Goal: Information Seeking & Learning: Learn about a topic

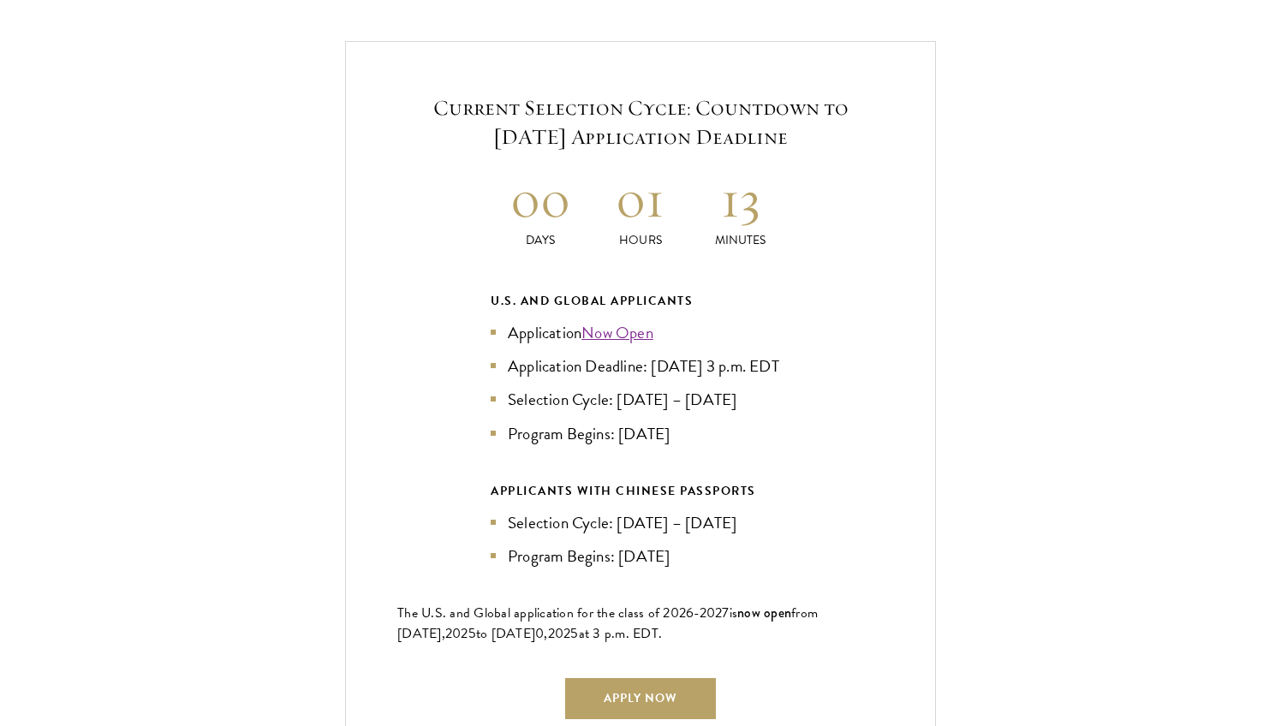
click at [617, 167] on h2 "01" at bounding box center [641, 199] width 100 height 64
click at [753, 180] on h2 "13" at bounding box center [740, 199] width 100 height 64
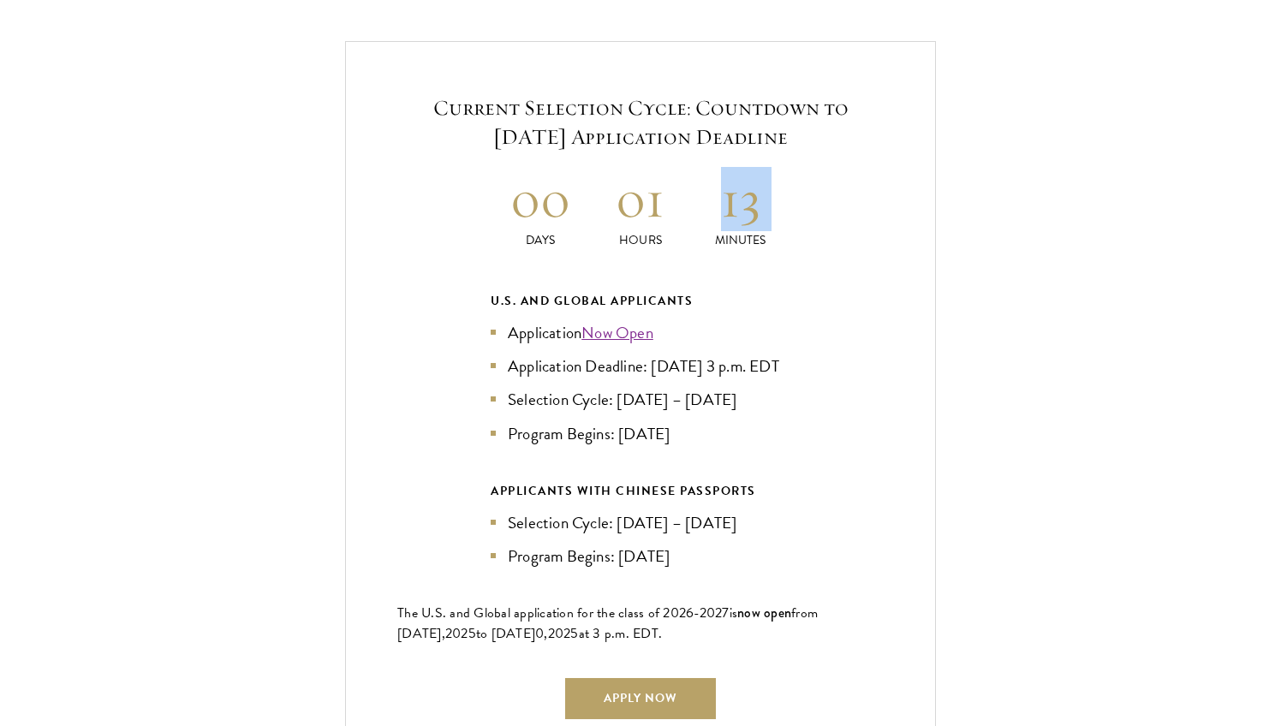
click at [623, 171] on h2 "01" at bounding box center [641, 199] width 100 height 64
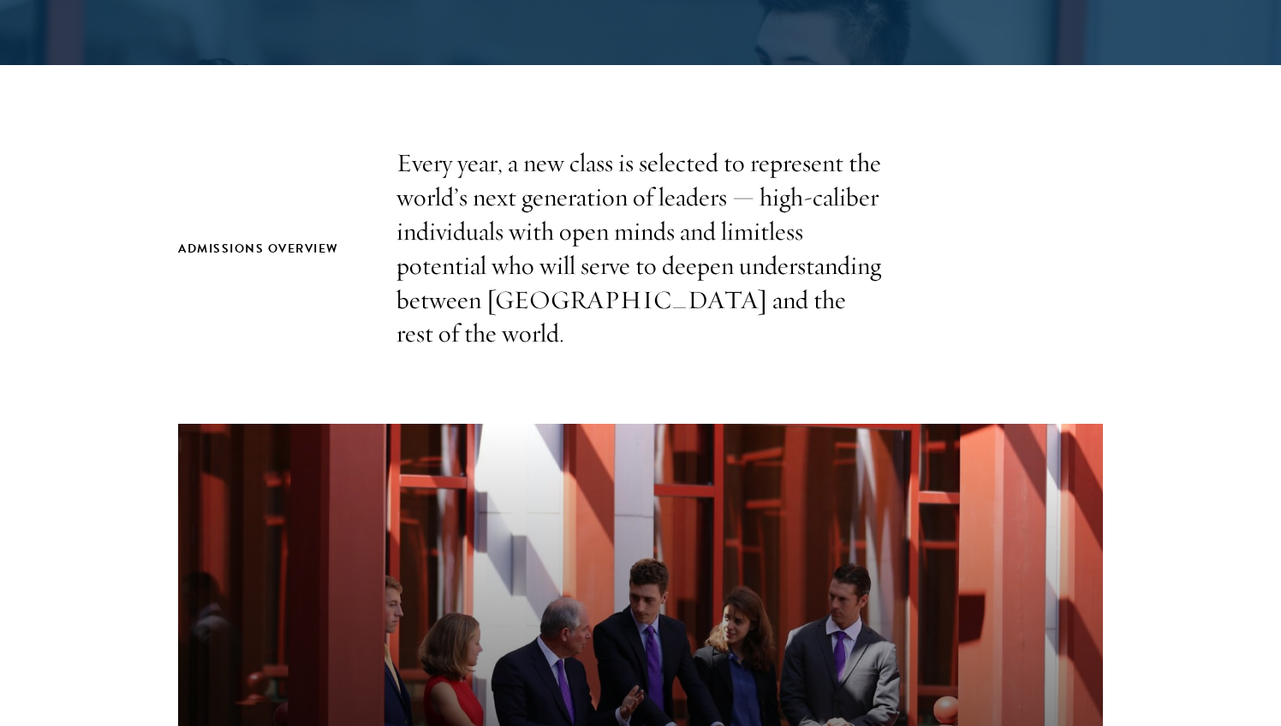
scroll to position [469, 0]
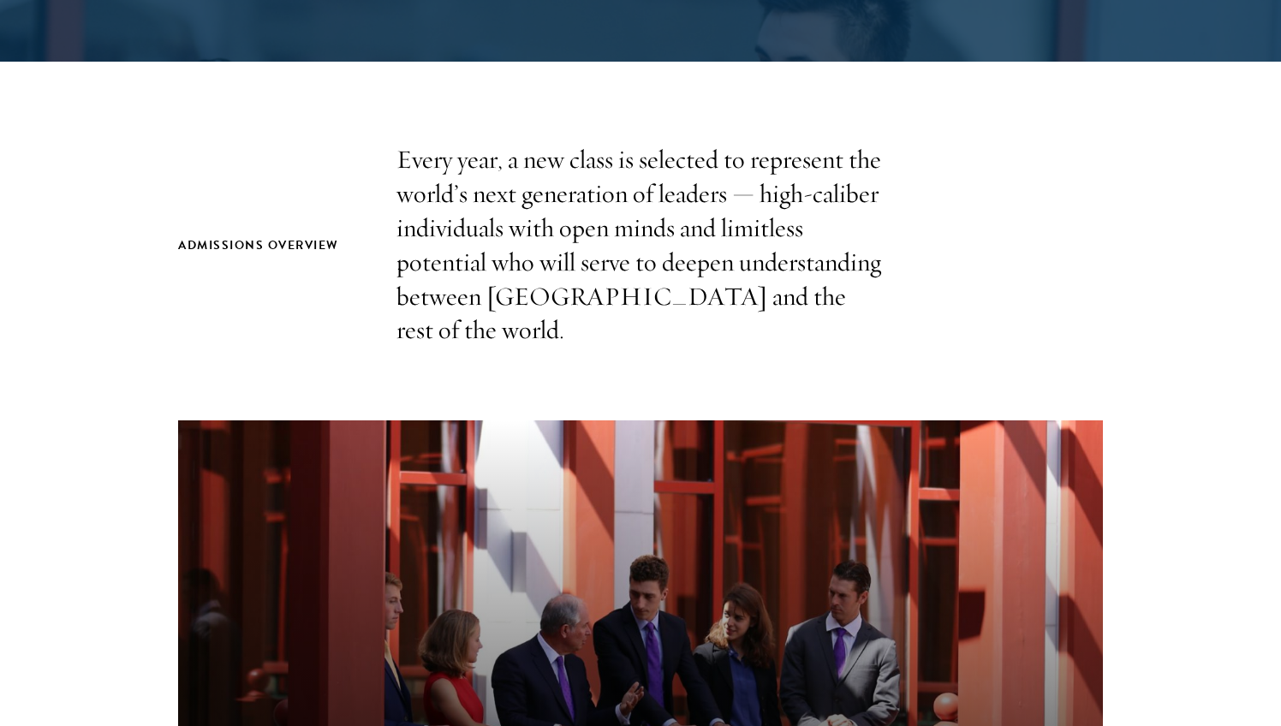
click at [470, 259] on p "Every year, a new class is selected to represent the world’s next generation of…" at bounding box center [641, 245] width 488 height 205
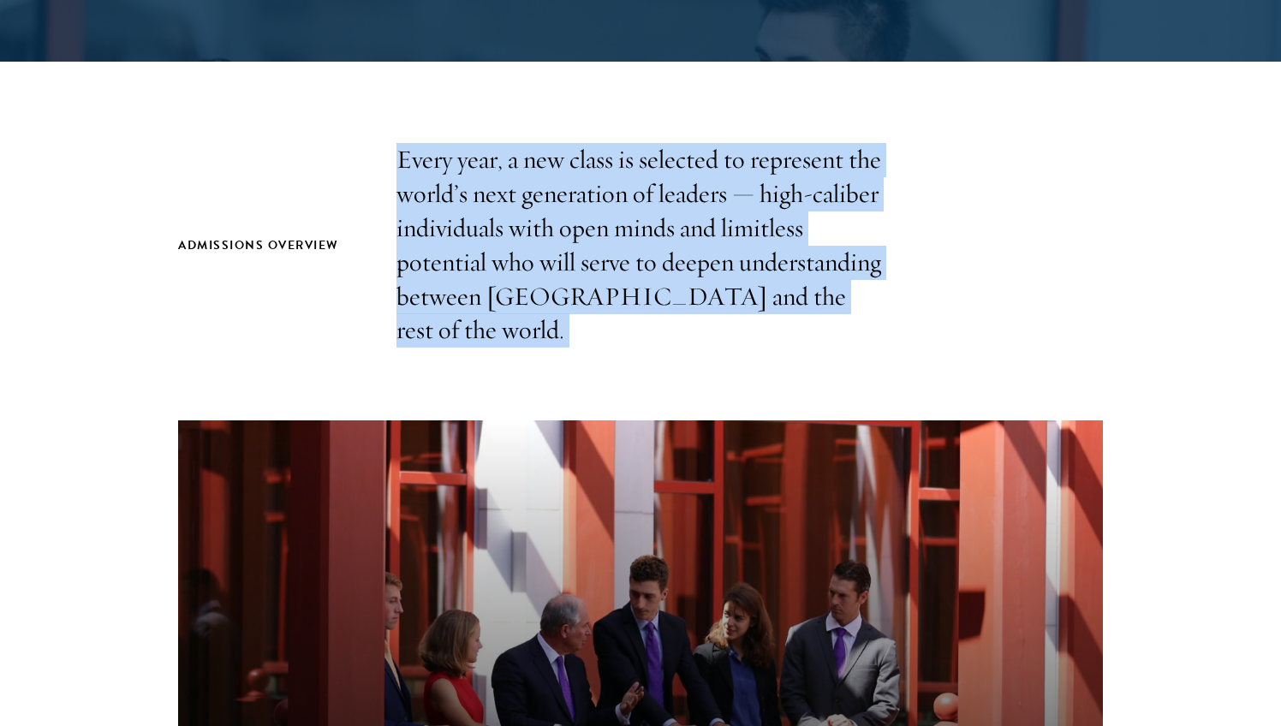
click at [647, 144] on p "Every year, a new class is selected to represent the world’s next generation of…" at bounding box center [641, 245] width 488 height 205
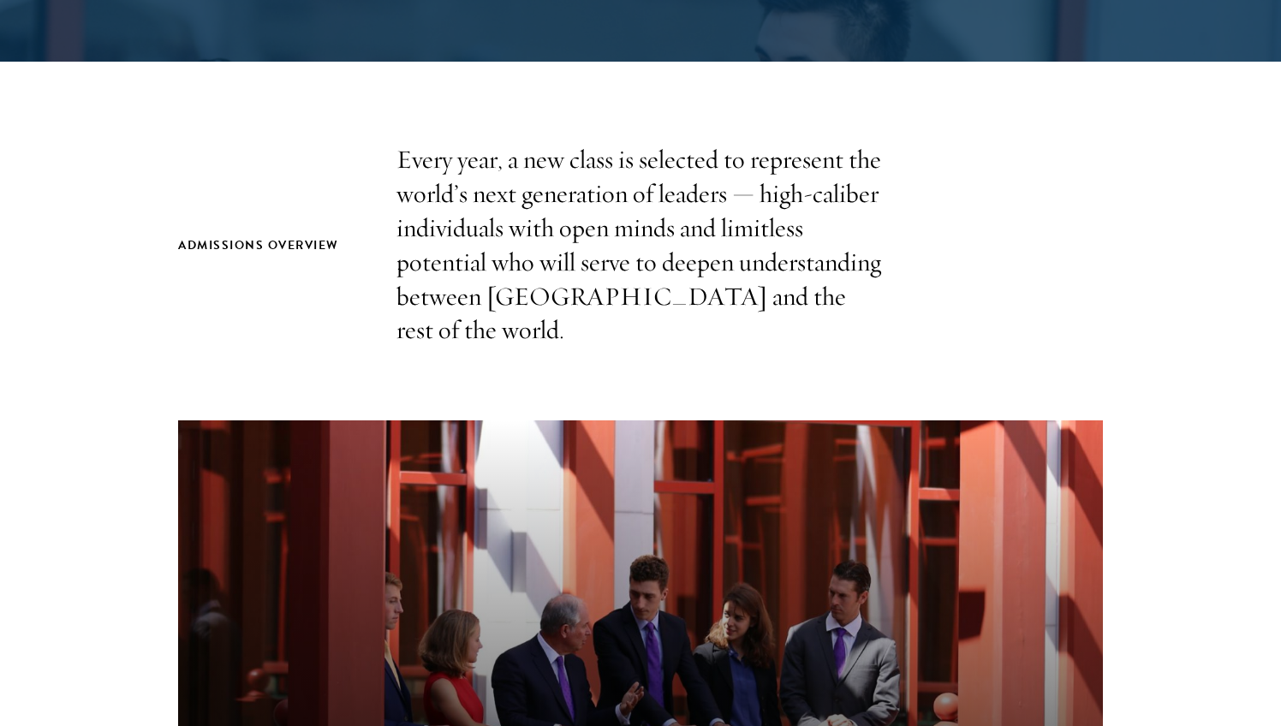
click at [647, 144] on p "Every year, a new class is selected to represent the world’s next generation of…" at bounding box center [641, 245] width 488 height 205
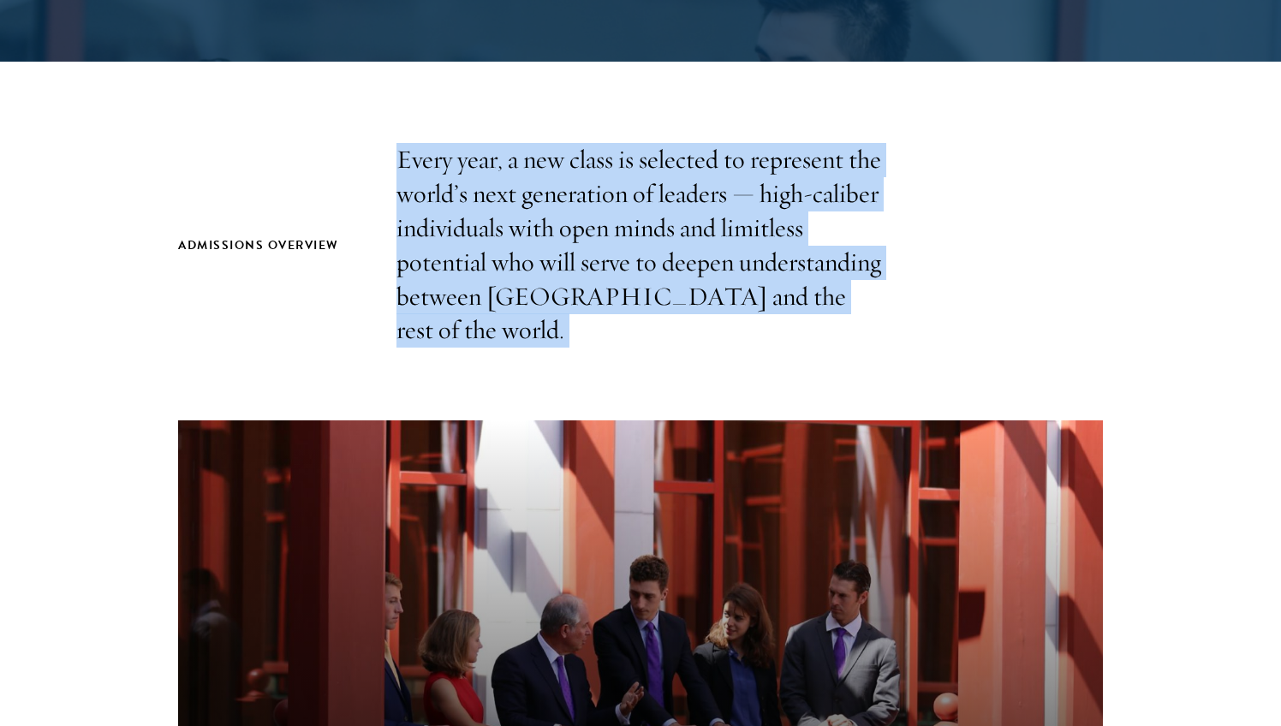
click at [653, 195] on p "Every year, a new class is selected to represent the world’s next generation of…" at bounding box center [641, 245] width 488 height 205
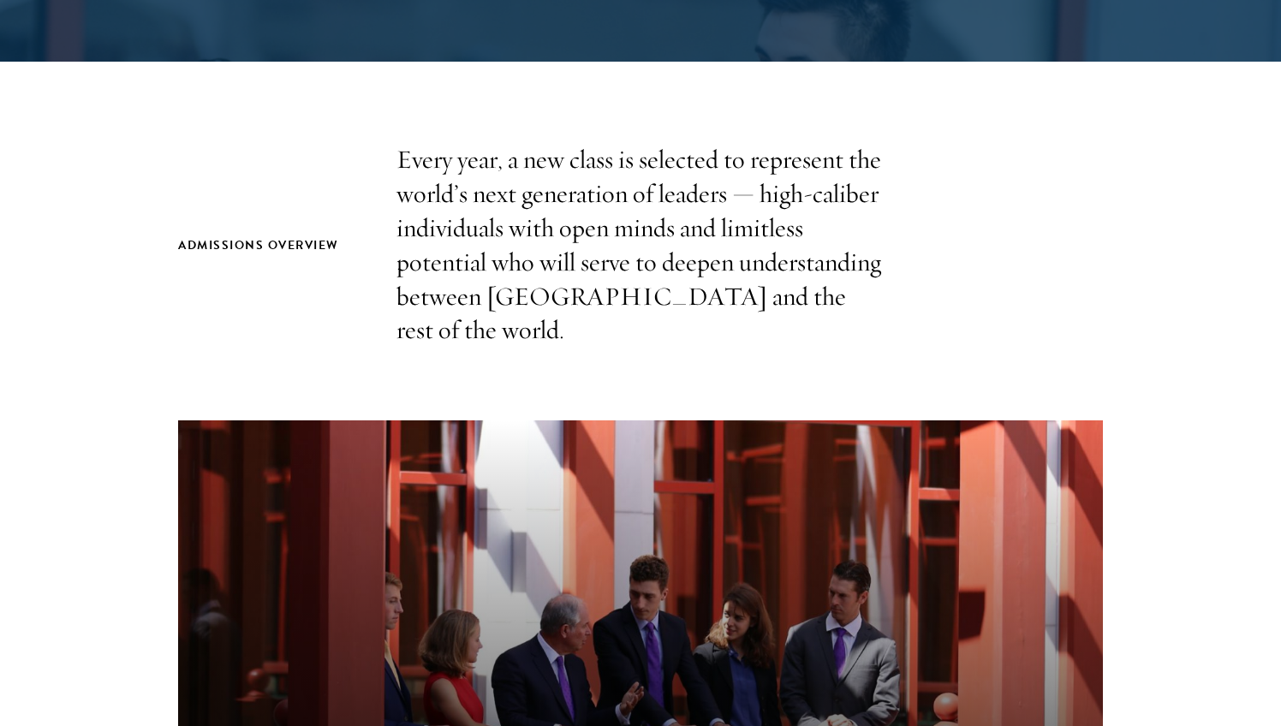
click at [653, 195] on p "Every year, a new class is selected to represent the world’s next generation of…" at bounding box center [641, 245] width 488 height 205
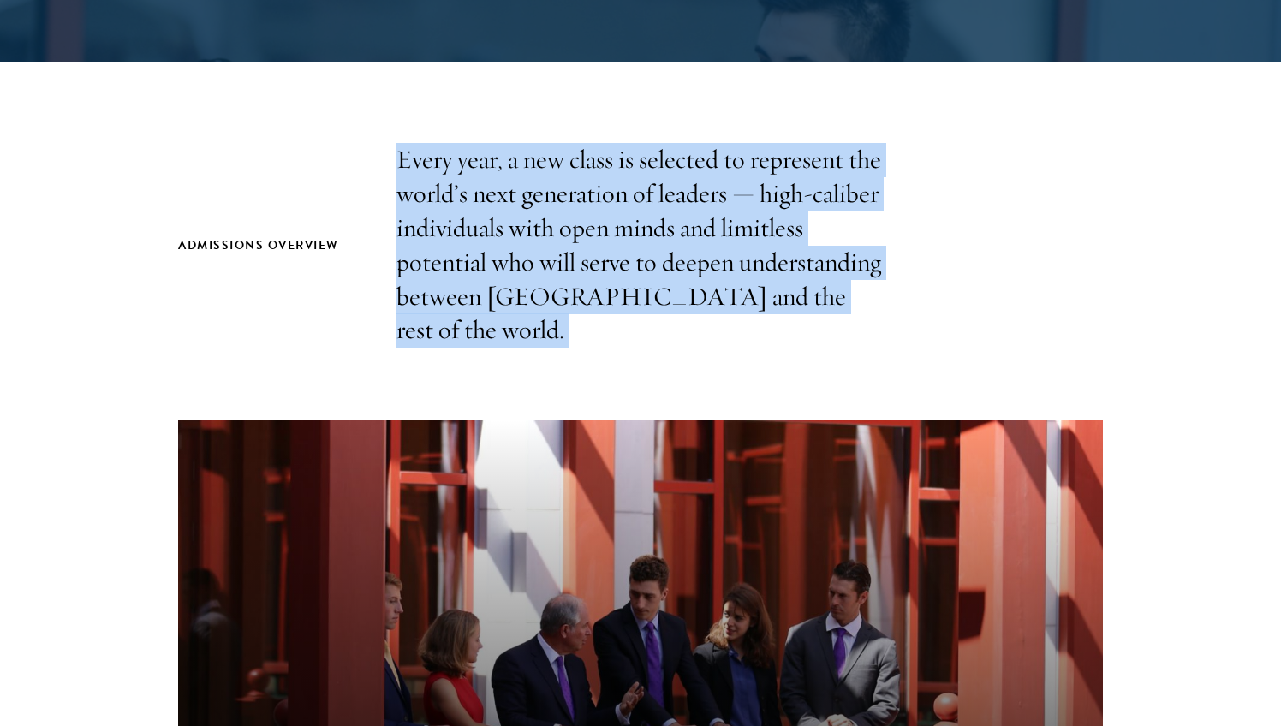
click at [653, 195] on p "Every year, a new class is selected to represent the world’s next generation of…" at bounding box center [641, 245] width 488 height 205
click at [504, 325] on p "Every year, a new class is selected to represent the world’s next generation of…" at bounding box center [641, 245] width 488 height 205
drag, startPoint x: 499, startPoint y: 322, endPoint x: 393, endPoint y: 171, distance: 184.4
click at [393, 171] on div "Admissions Overview Every year, a new class is selected to represent the world’…" at bounding box center [640, 245] width 925 height 205
click at [431, 177] on p "Every year, a new class is selected to represent the world’s next generation of…" at bounding box center [641, 245] width 488 height 205
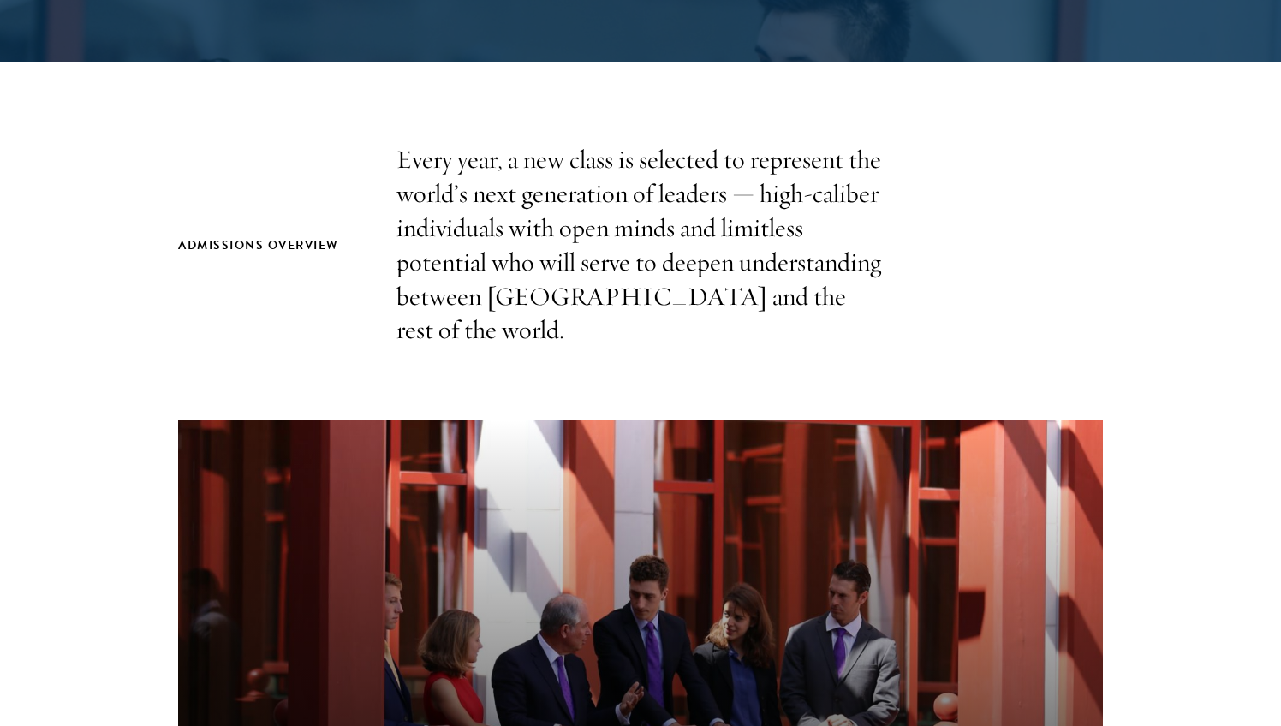
click at [431, 177] on p "Every year, a new class is selected to represent the world’s next generation of…" at bounding box center [641, 245] width 488 height 205
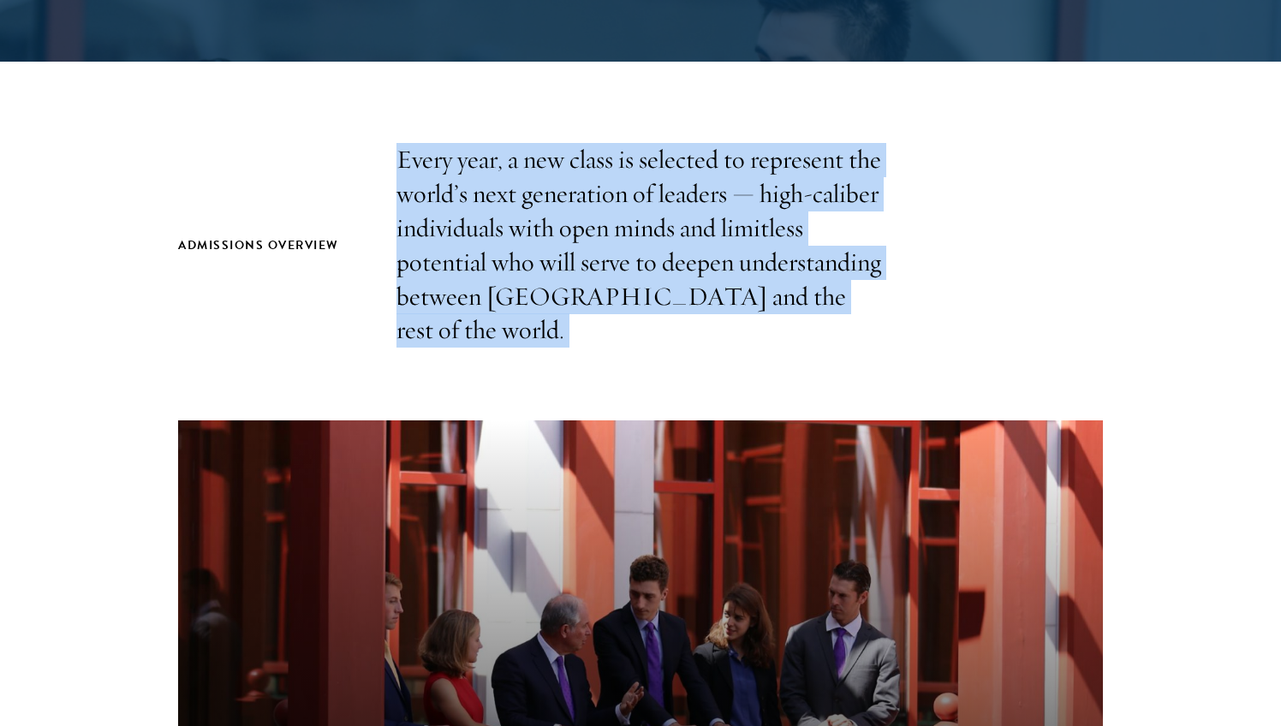
click at [474, 230] on p "Every year, a new class is selected to represent the world’s next generation of…" at bounding box center [641, 245] width 488 height 205
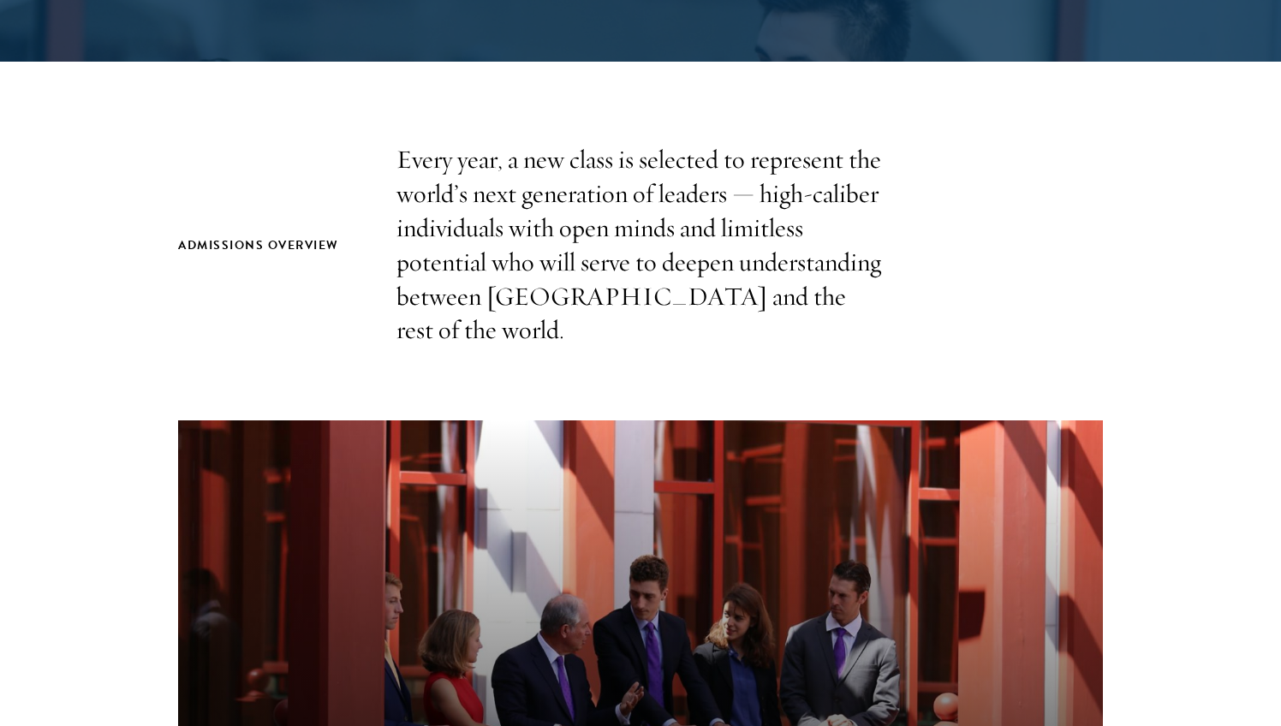
click at [474, 230] on p "Every year, a new class is selected to represent the world’s next generation of…" at bounding box center [641, 245] width 488 height 205
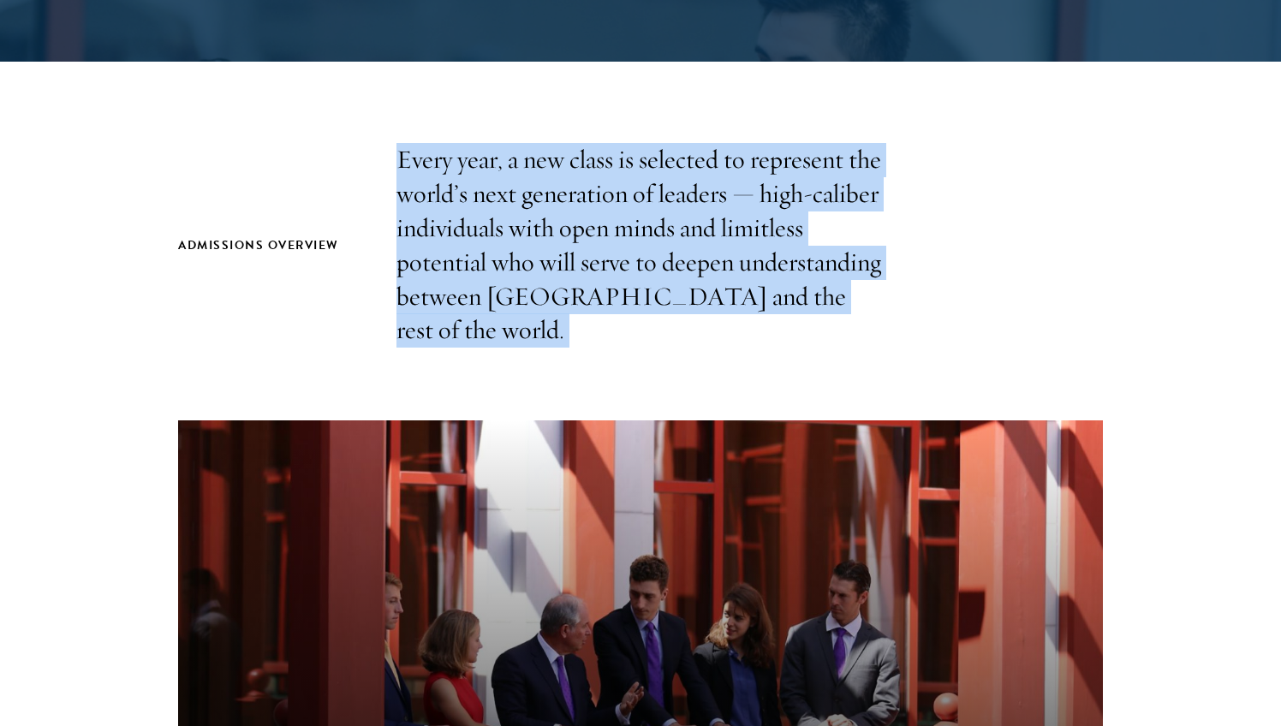
click at [474, 230] on p "Every year, a new class is selected to represent the world’s next generation of…" at bounding box center [641, 245] width 488 height 205
click at [537, 252] on p "Every year, a new class is selected to represent the world’s next generation of…" at bounding box center [641, 245] width 488 height 205
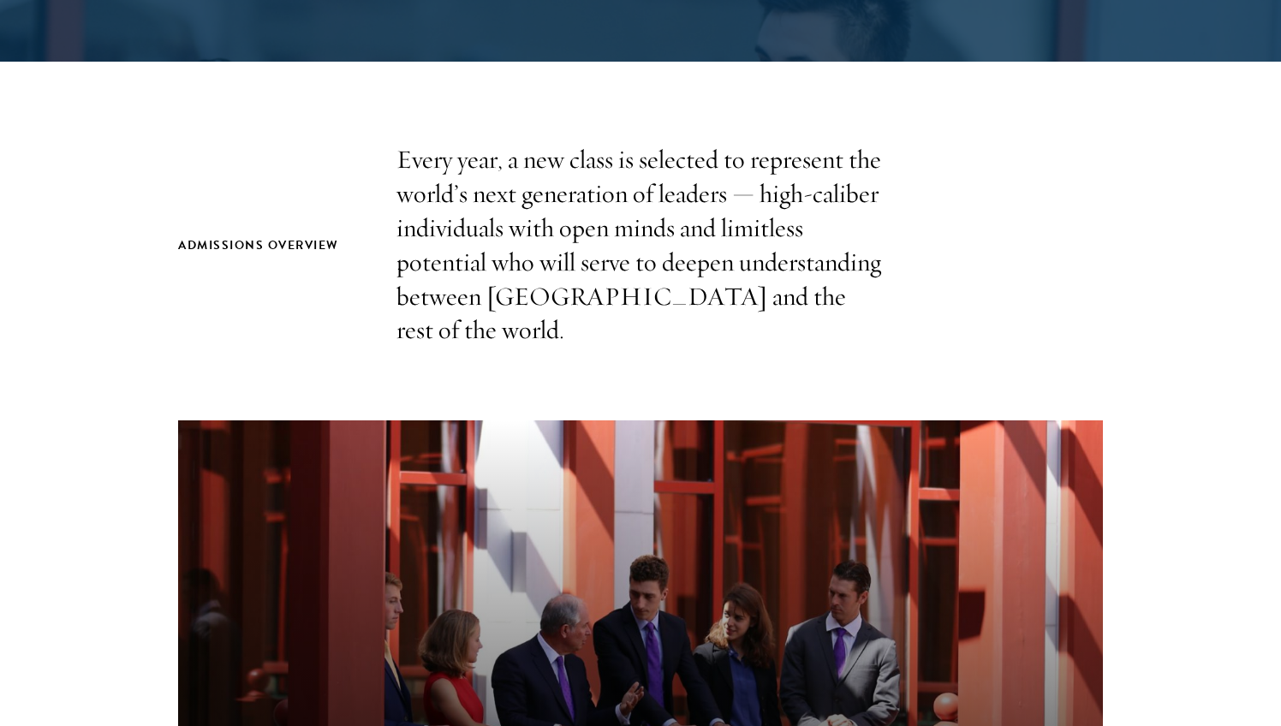
click at [537, 252] on p "Every year, a new class is selected to represent the world’s next generation of…" at bounding box center [641, 245] width 488 height 205
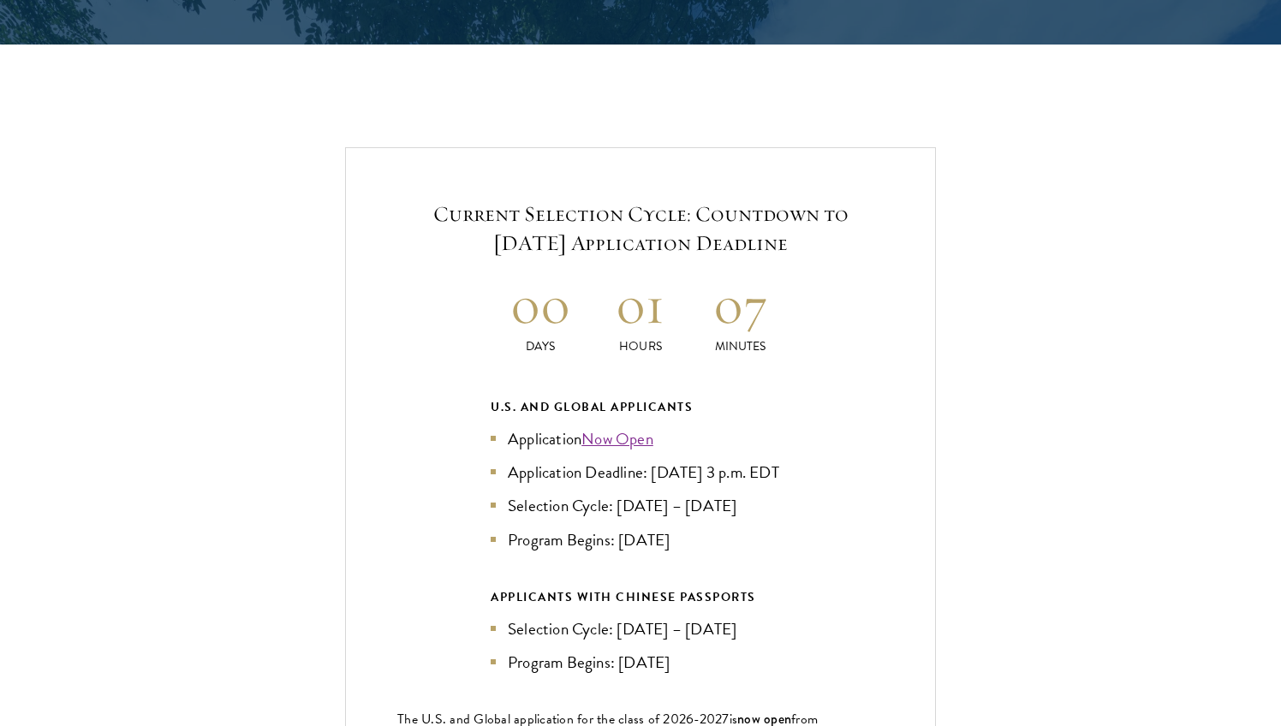
scroll to position [3583, 0]
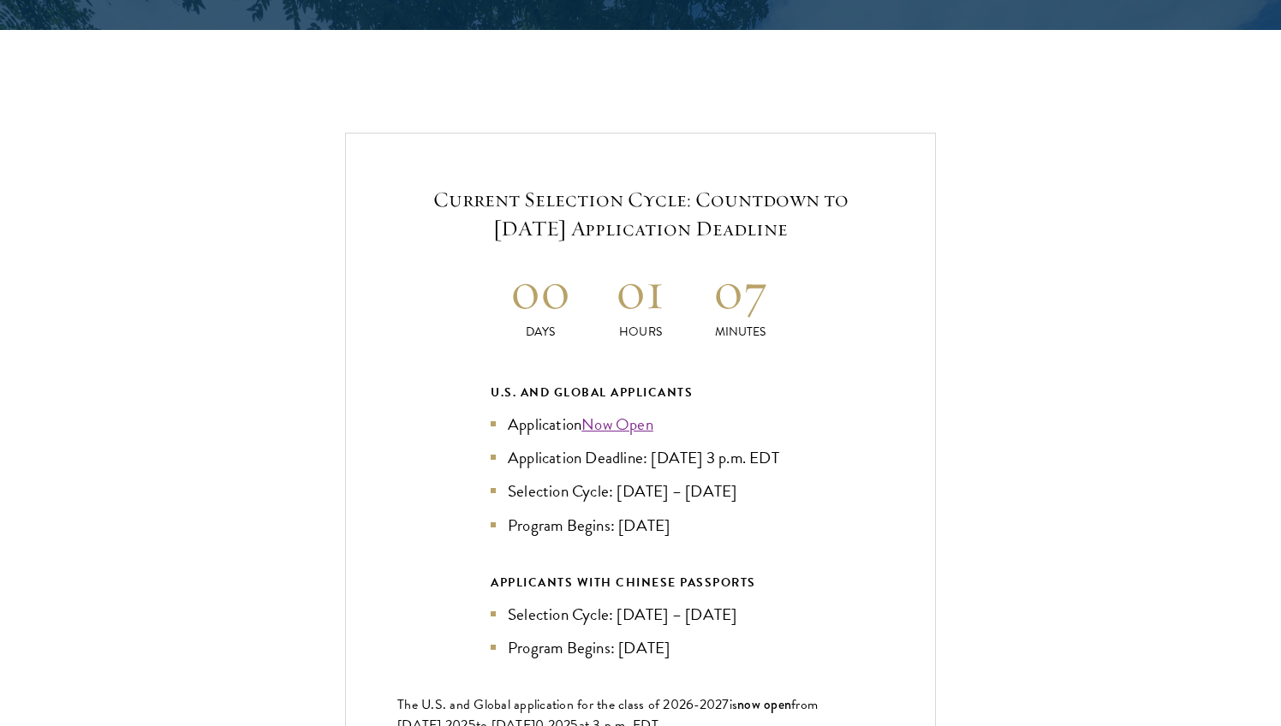
drag, startPoint x: 523, startPoint y: 253, endPoint x: 769, endPoint y: 655, distance: 470.9
click at [769, 655] on li "Program Begins: [DATE]" at bounding box center [641, 647] width 300 height 25
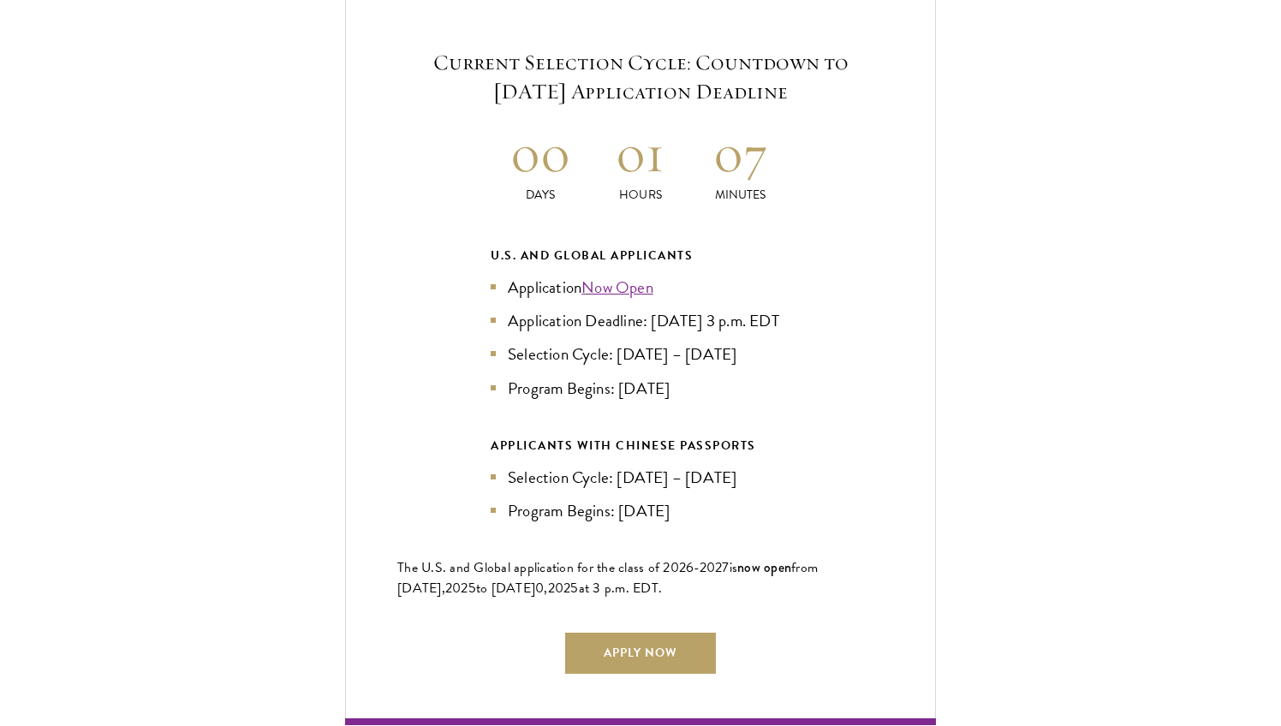
scroll to position [3736, 0]
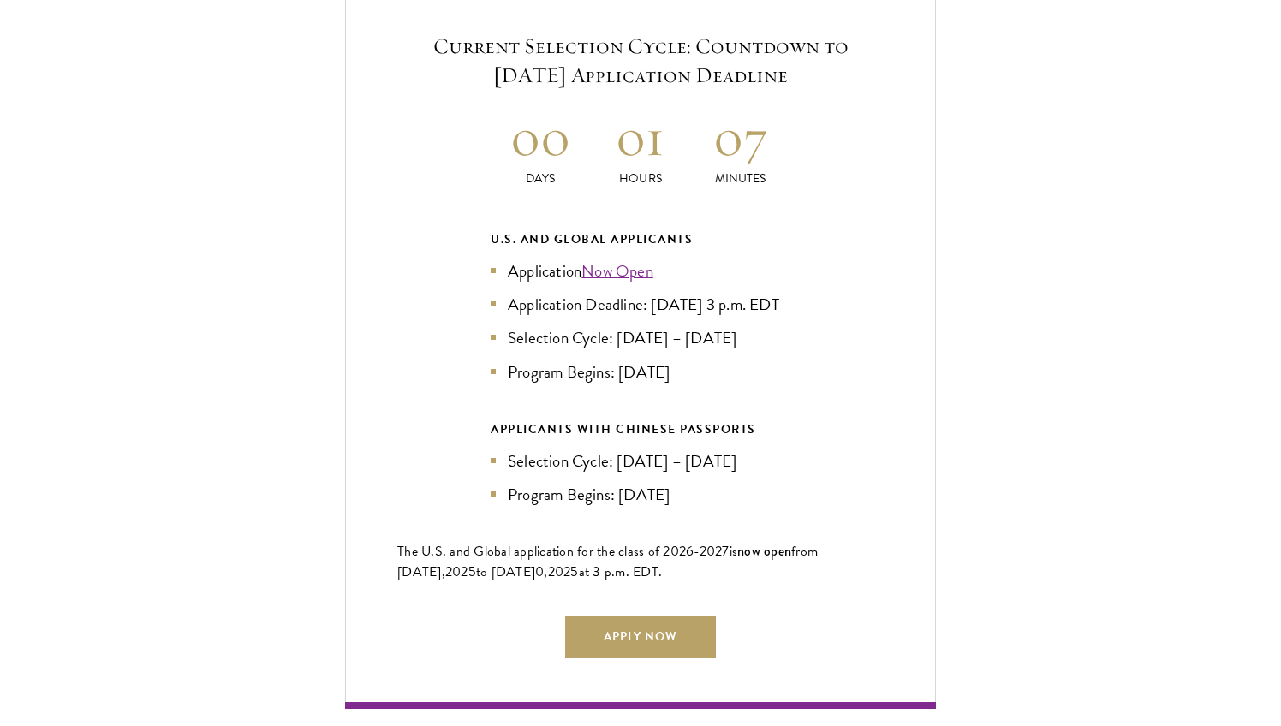
click at [736, 540] on div "Current Selection Cycle: Countdown to [DATE] Application Deadline 00 Days 01 Ho…" at bounding box center [640, 343] width 591 height 729
click at [737, 542] on span "now open" at bounding box center [764, 551] width 54 height 20
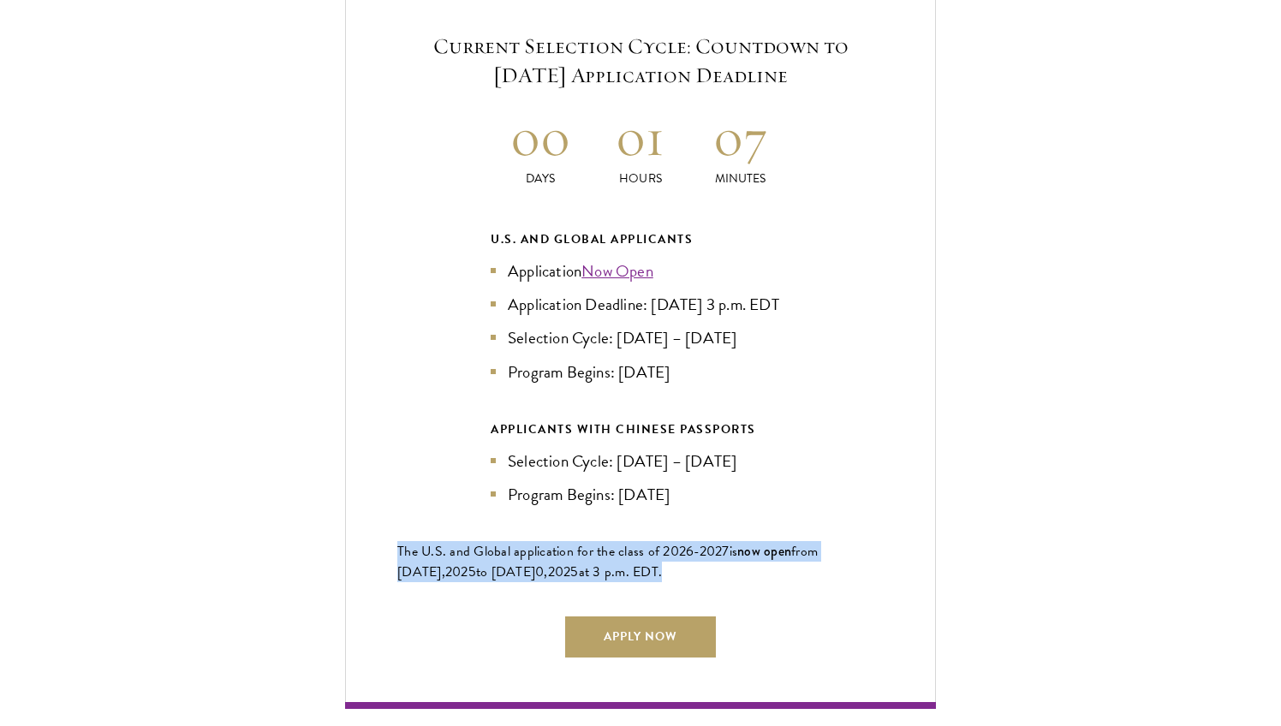
click at [737, 542] on span "now open" at bounding box center [764, 551] width 54 height 20
click at [574, 34] on h5 "Current Selection Cycle: Countdown to [DATE] Application Deadline" at bounding box center [640, 61] width 486 height 58
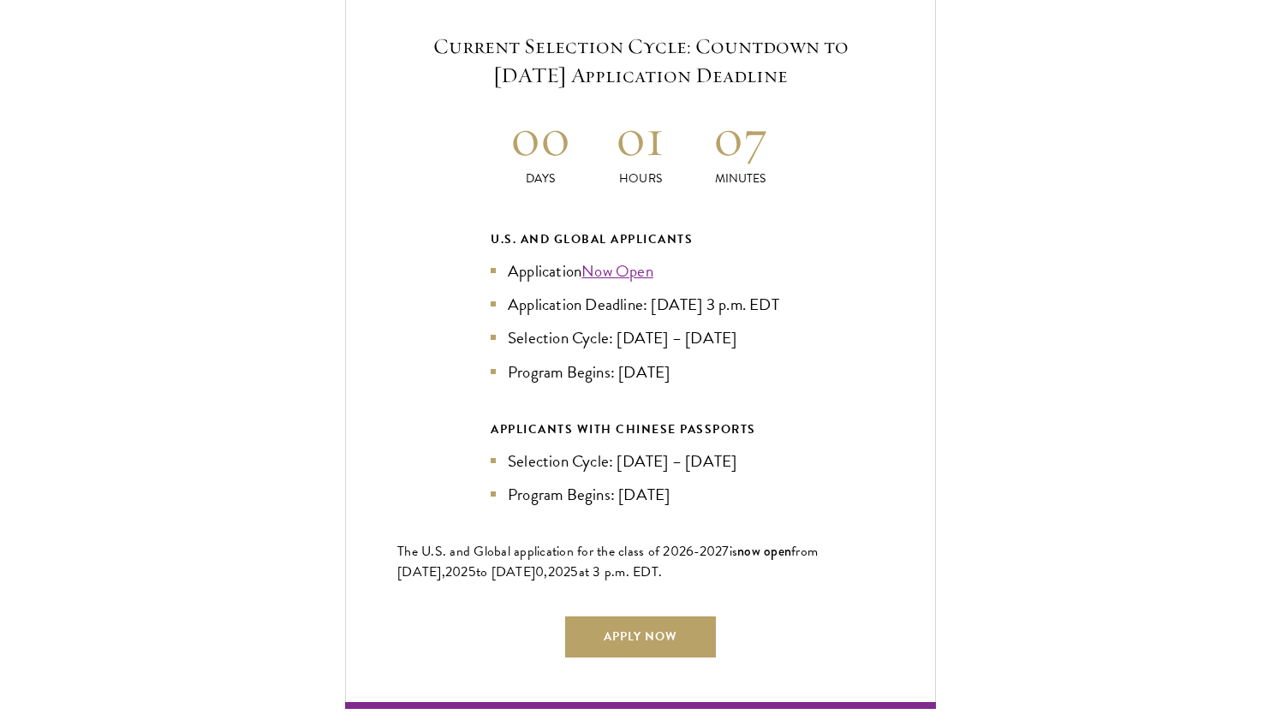
click at [574, 34] on h5 "Current Selection Cycle: Countdown to [DATE] Application Deadline" at bounding box center [640, 61] width 486 height 58
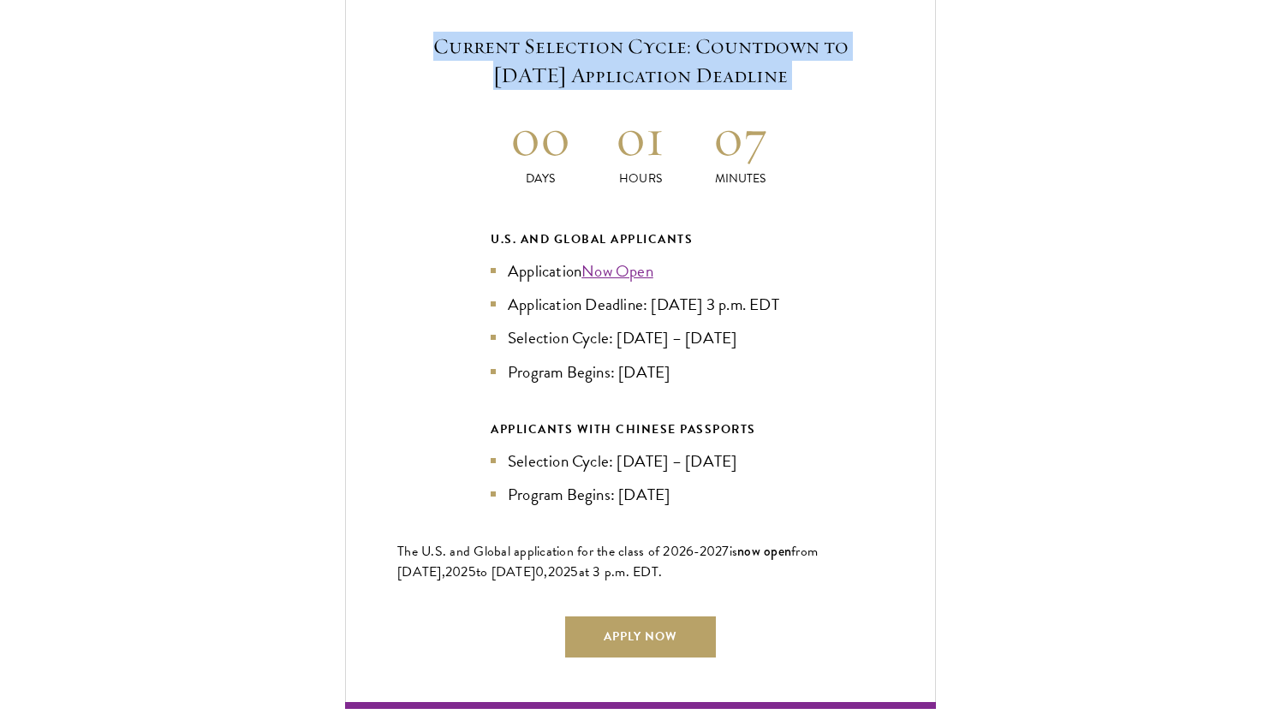
click at [599, 123] on h2 "01" at bounding box center [641, 137] width 100 height 64
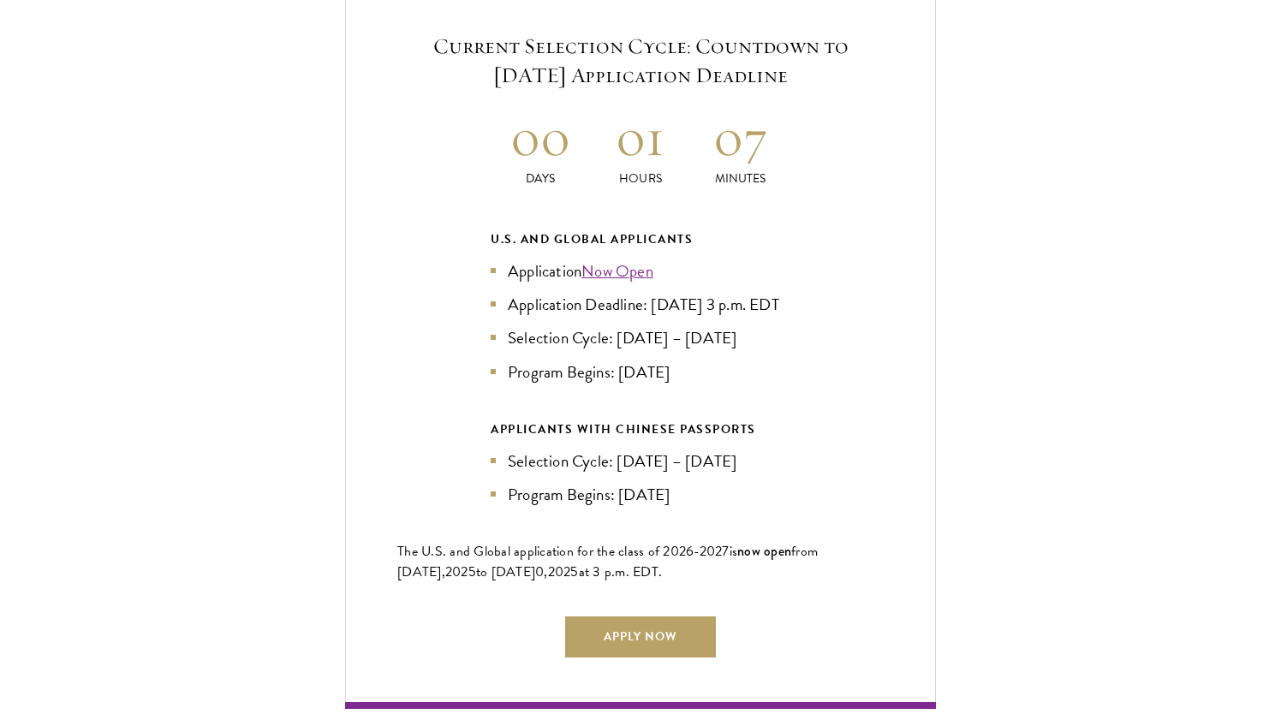
click at [599, 123] on h2 "01" at bounding box center [641, 137] width 100 height 64
click at [582, 229] on div "U.S. and Global Applicants" at bounding box center [641, 239] width 300 height 21
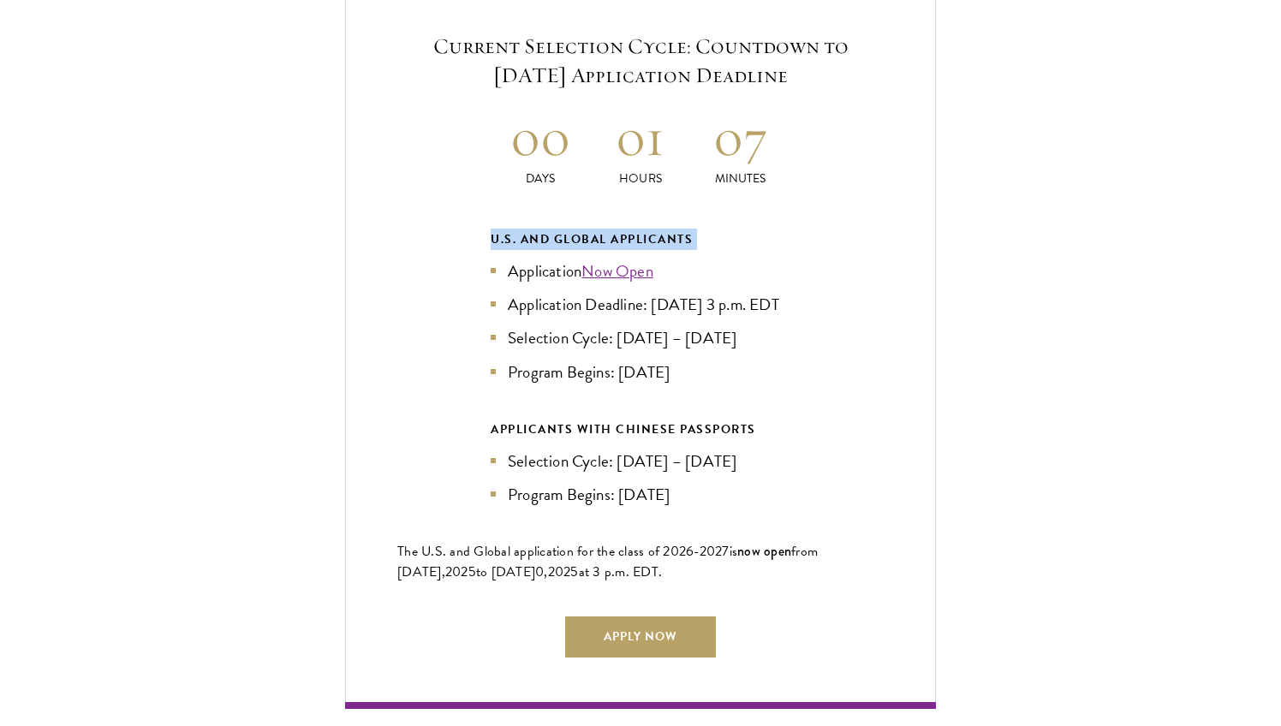
click at [566, 259] on li "Application Now Open" at bounding box center [641, 271] width 300 height 25
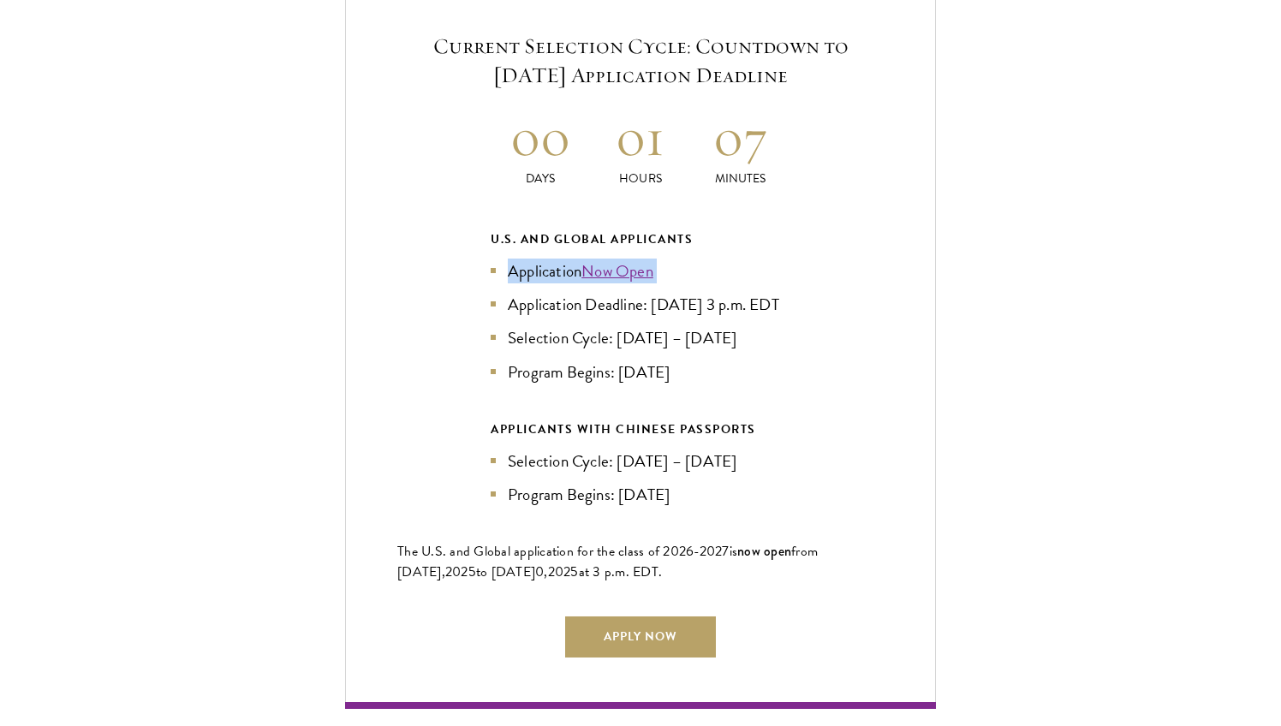
click at [566, 292] on li "Application Deadline: [DATE] 3 p.m. EDT" at bounding box center [641, 304] width 300 height 25
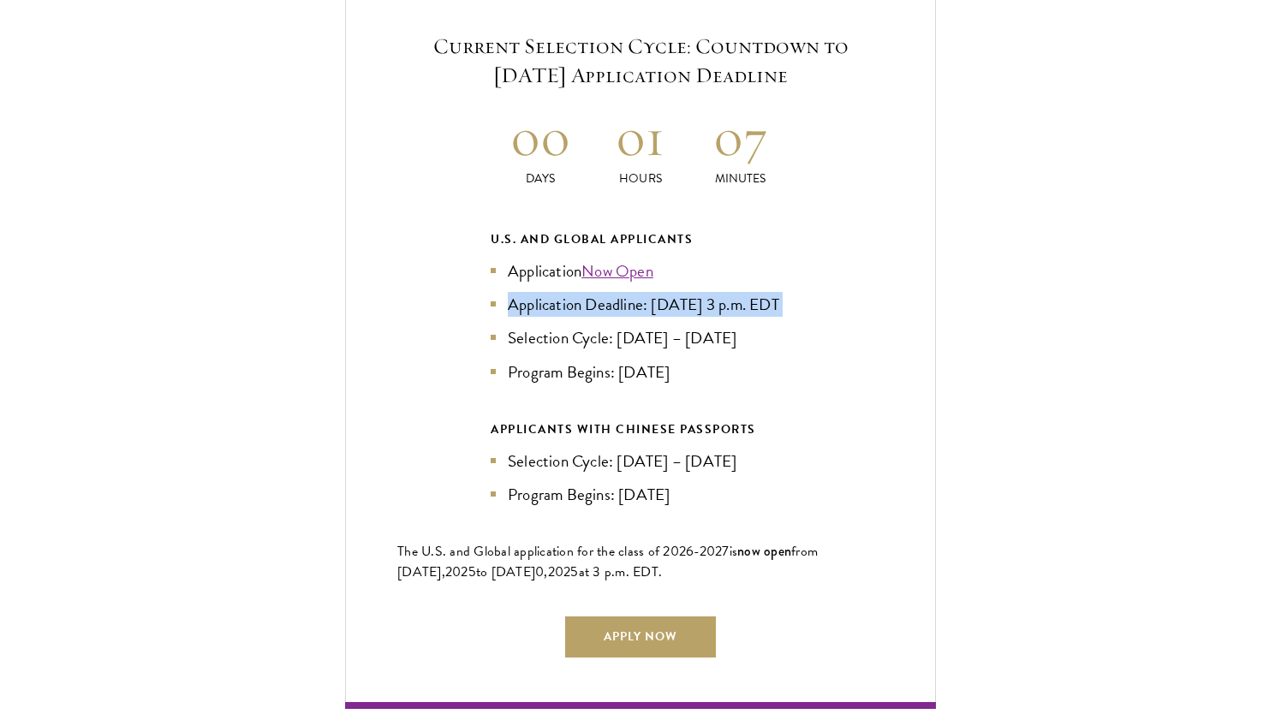
click at [575, 328] on li "Selection Cycle: [DATE] – [DATE]" at bounding box center [641, 337] width 300 height 25
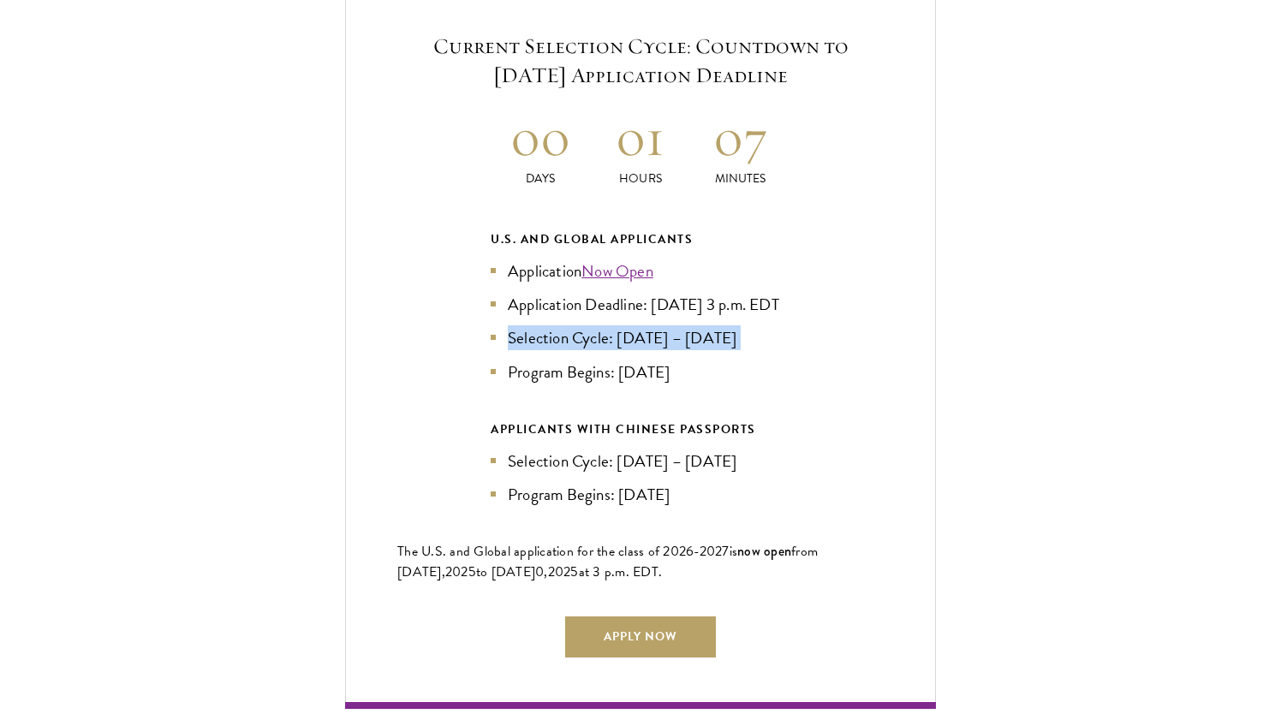
click at [584, 380] on li "Program Begins: [DATE]" at bounding box center [641, 372] width 300 height 25
click at [612, 468] on li "Selection Cycle: [DATE] – [DATE]" at bounding box center [641, 461] width 300 height 25
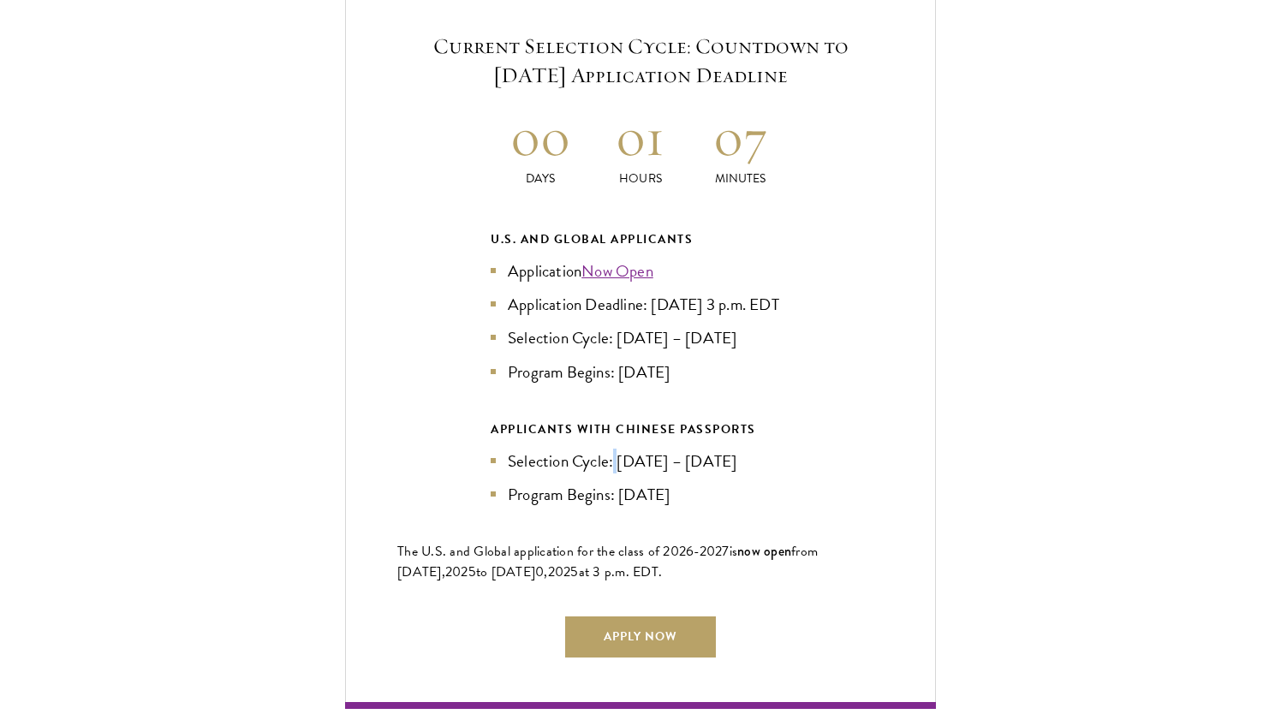
click at [612, 468] on li "Selection Cycle: [DATE] – [DATE]" at bounding box center [641, 461] width 300 height 25
click at [558, 229] on div "U.S. and Global Applicants" at bounding box center [641, 239] width 300 height 21
click at [647, 117] on h2 "01" at bounding box center [641, 137] width 100 height 64
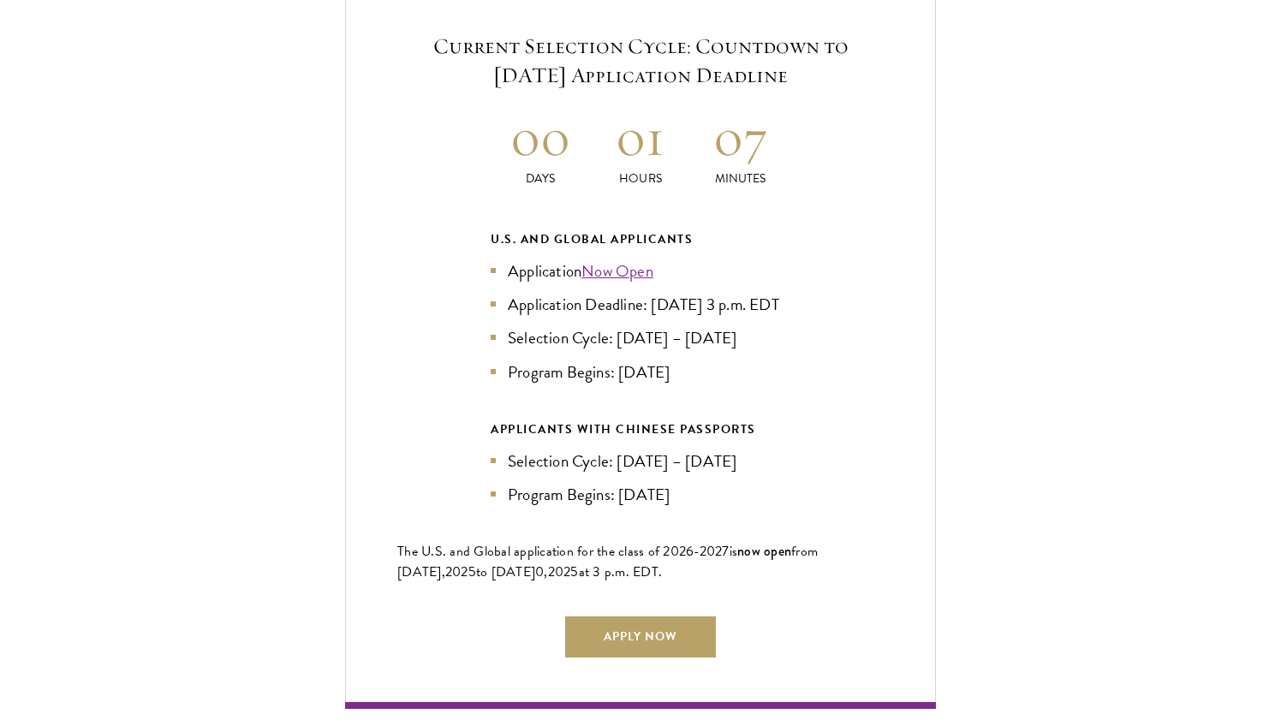
click at [647, 117] on h2 "01" at bounding box center [641, 137] width 100 height 64
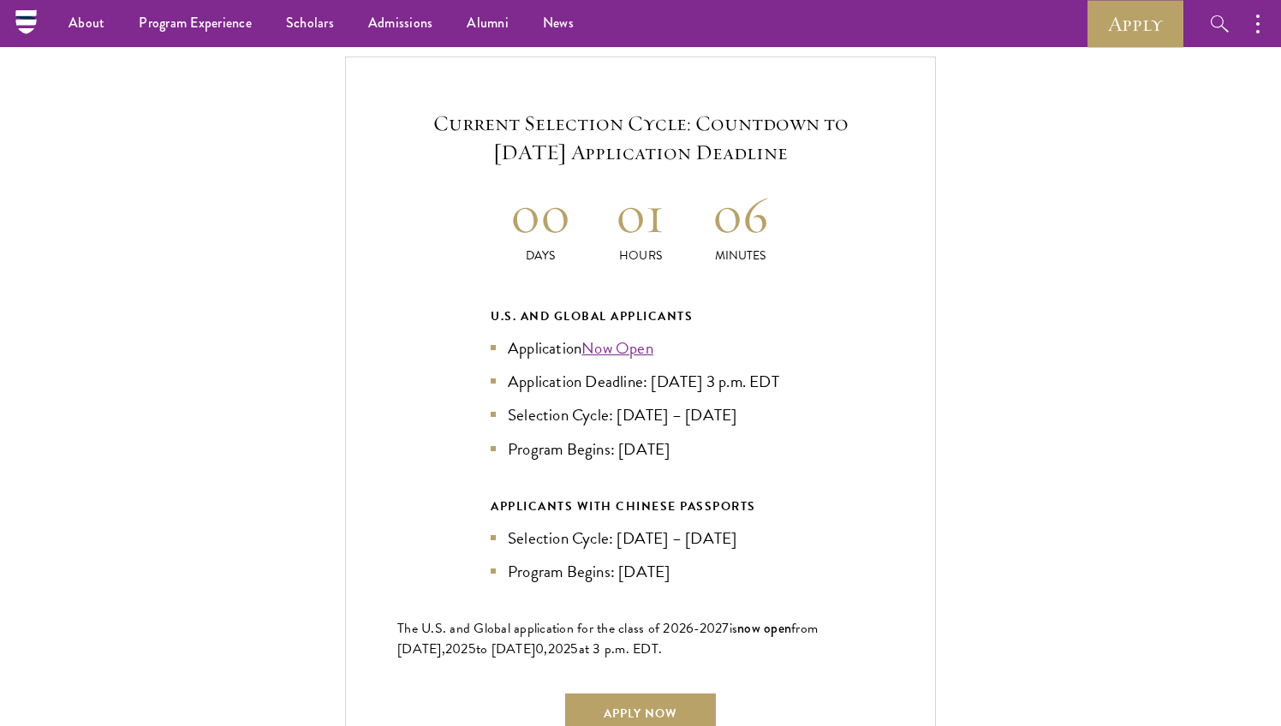
scroll to position [3650, 0]
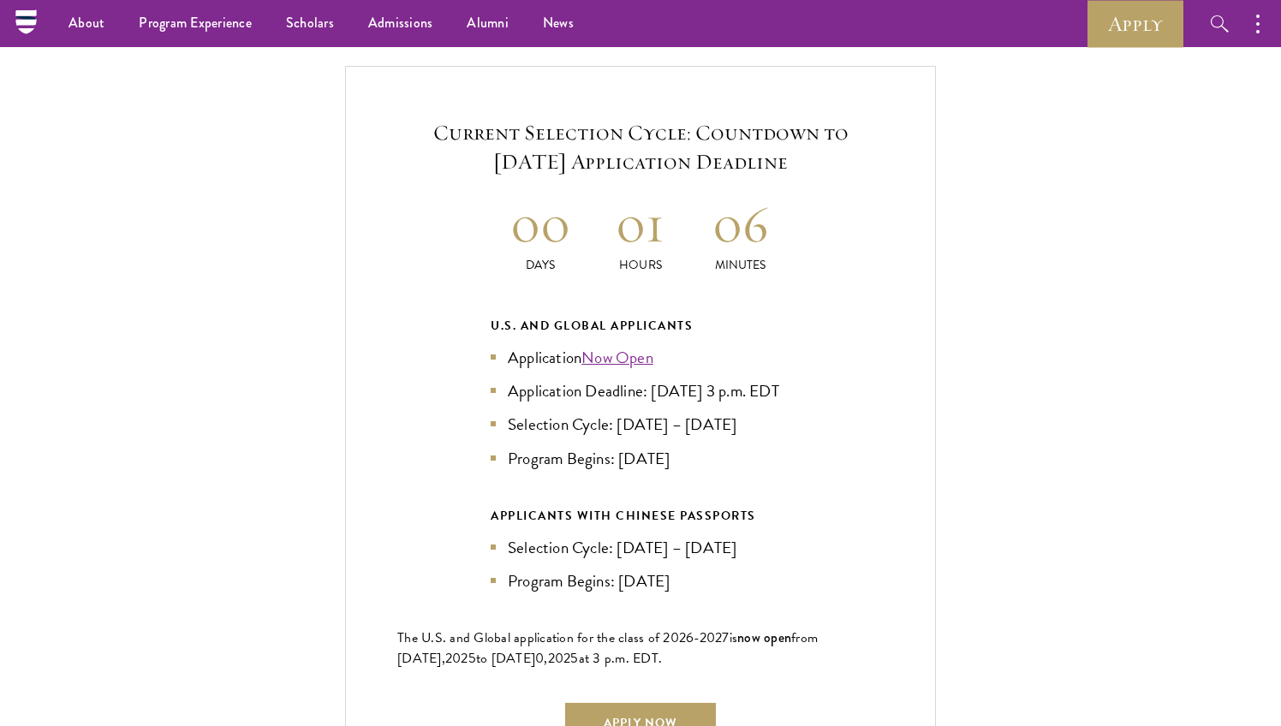
click at [625, 123] on h5 "Current Selection Cycle: Countdown to [DATE] Application Deadline" at bounding box center [640, 147] width 486 height 58
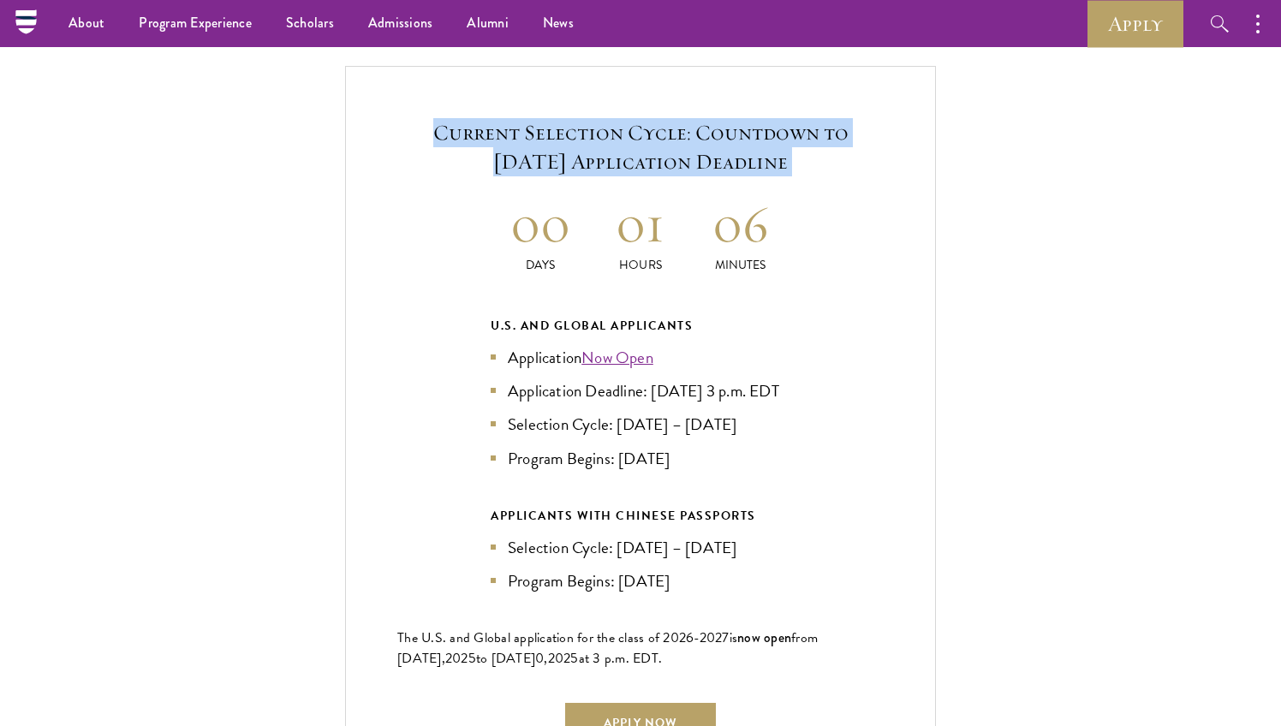
click at [625, 123] on h5 "Current Selection Cycle: Countdown to [DATE] Application Deadline" at bounding box center [640, 147] width 486 height 58
click at [628, 132] on h5 "Current Selection Cycle: Countdown to [DATE] Application Deadline" at bounding box center [640, 147] width 486 height 58
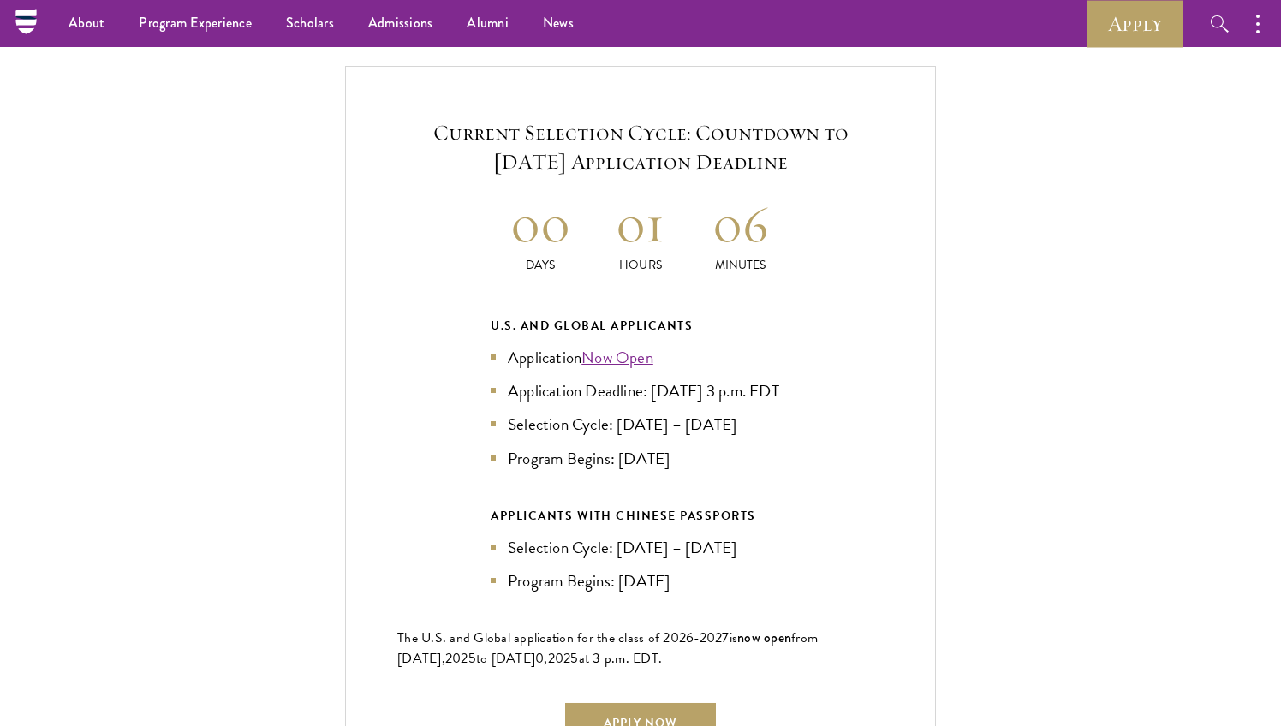
click at [628, 132] on h5 "Current Selection Cycle: Countdown to [DATE] Application Deadline" at bounding box center [640, 147] width 486 height 58
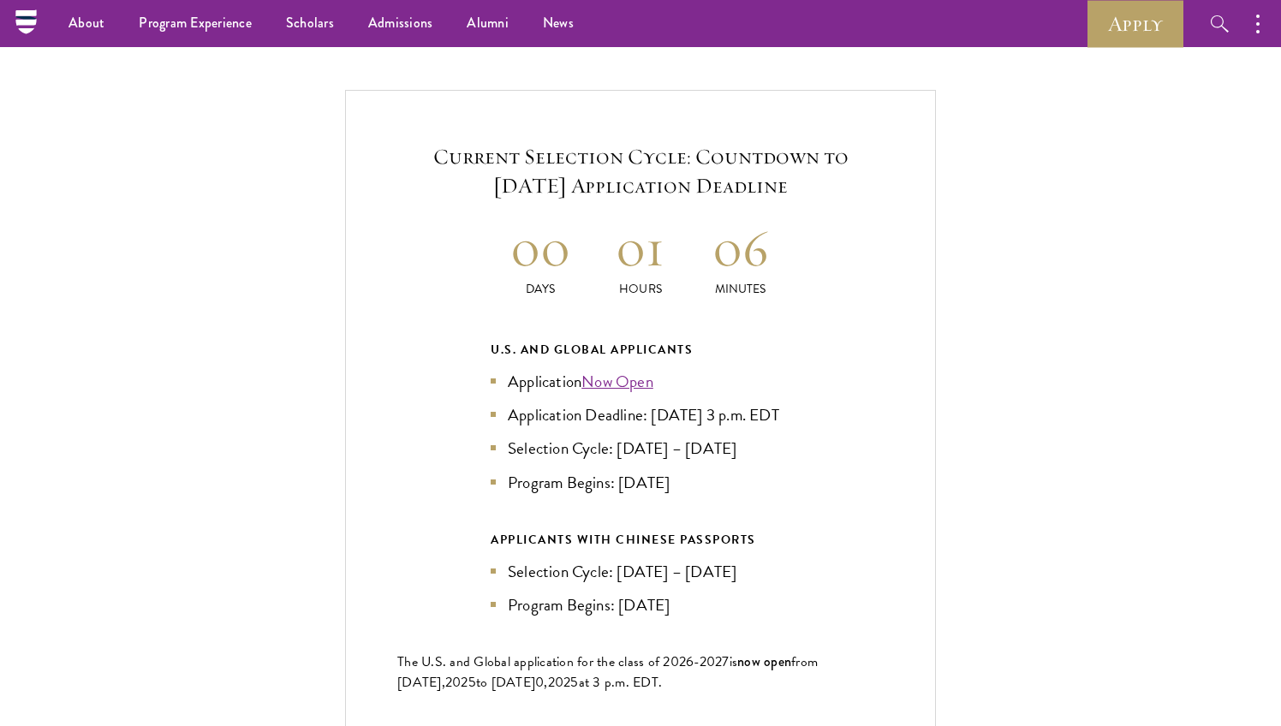
scroll to position [3620, 0]
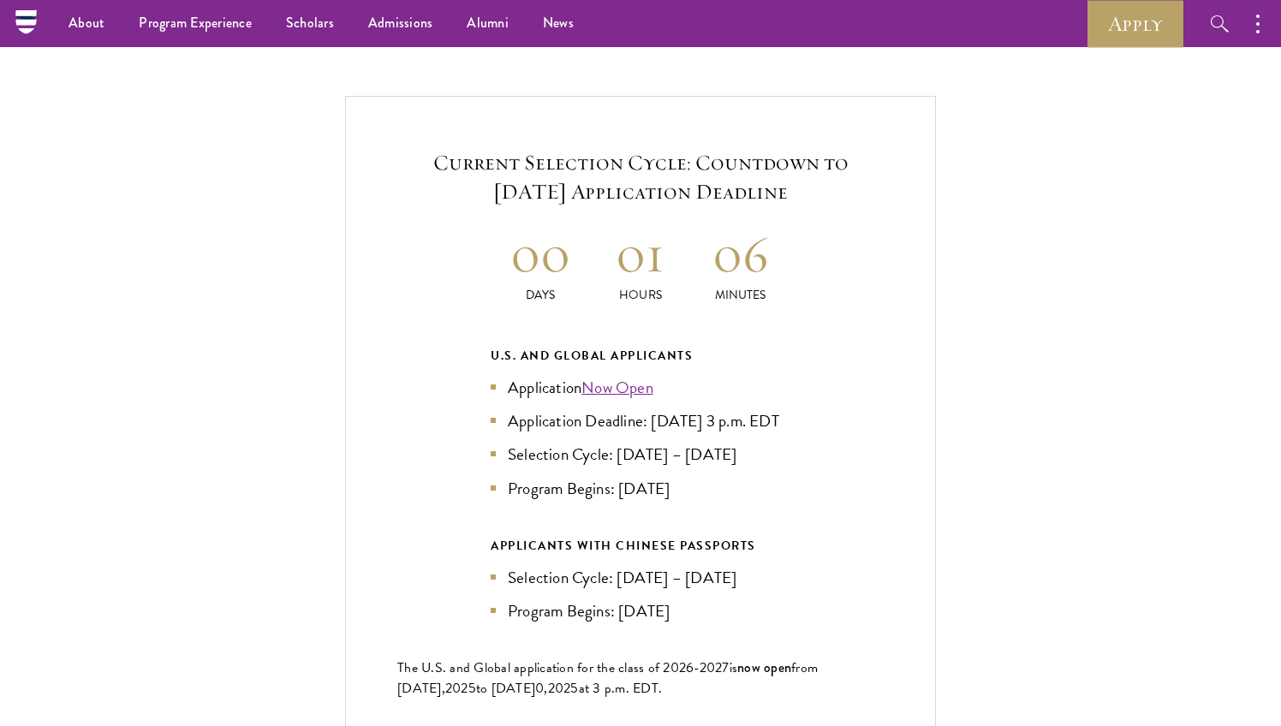
click at [740, 239] on h2 "06" at bounding box center [740, 254] width 100 height 64
click at [736, 248] on h2 "06" at bounding box center [740, 254] width 100 height 64
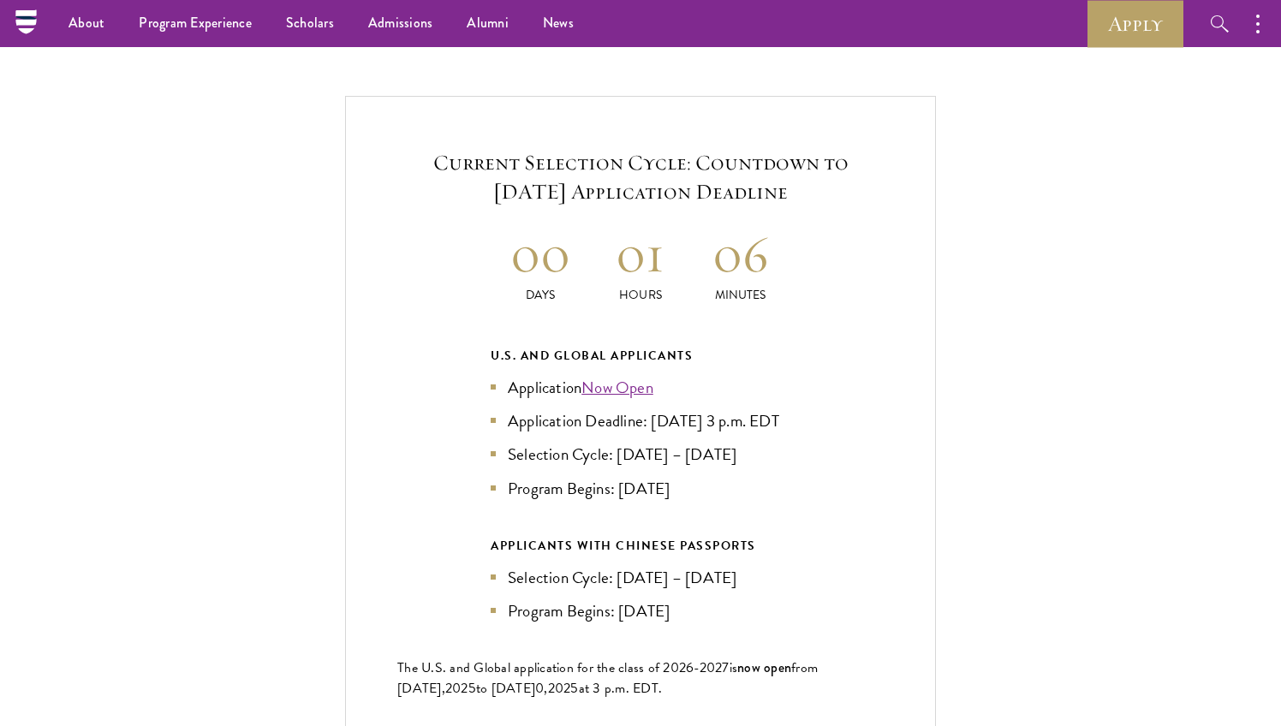
click at [654, 241] on h2 "01" at bounding box center [641, 254] width 100 height 64
click at [541, 226] on h2 "00" at bounding box center [541, 254] width 100 height 64
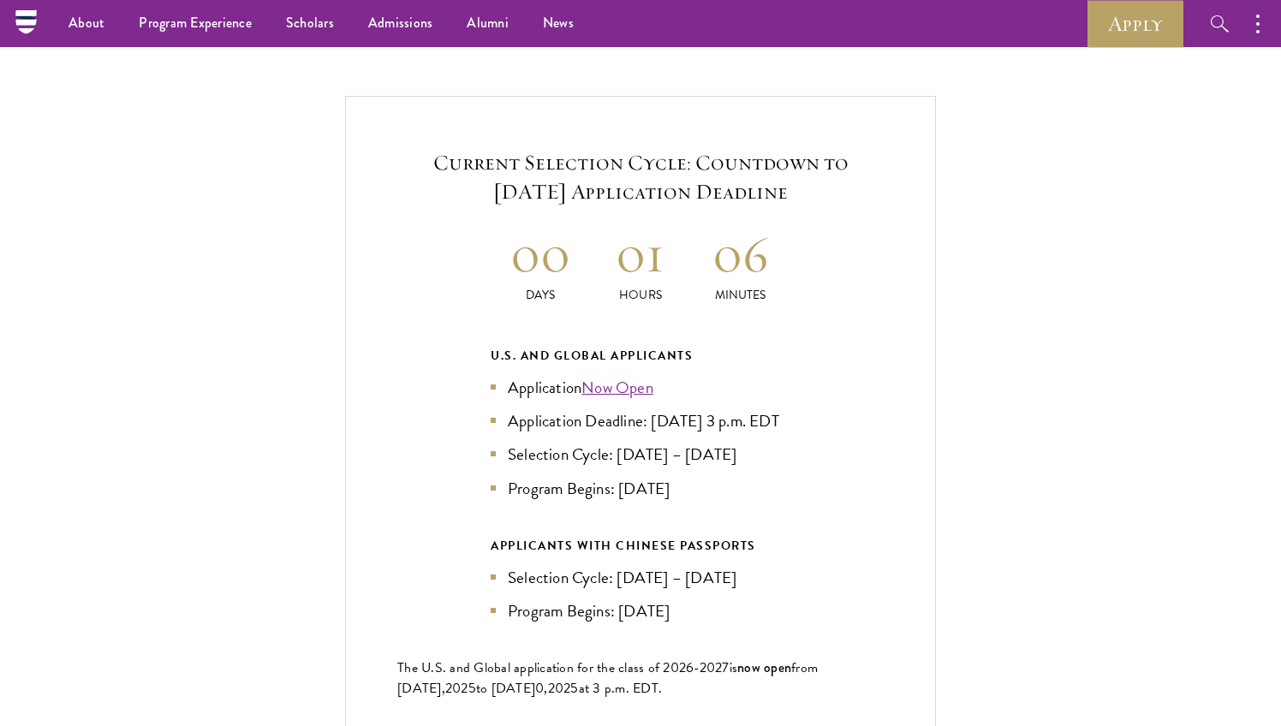
click at [546, 151] on h5 "Current Selection Cycle: Countdown to [DATE] Application Deadline" at bounding box center [640, 177] width 486 height 58
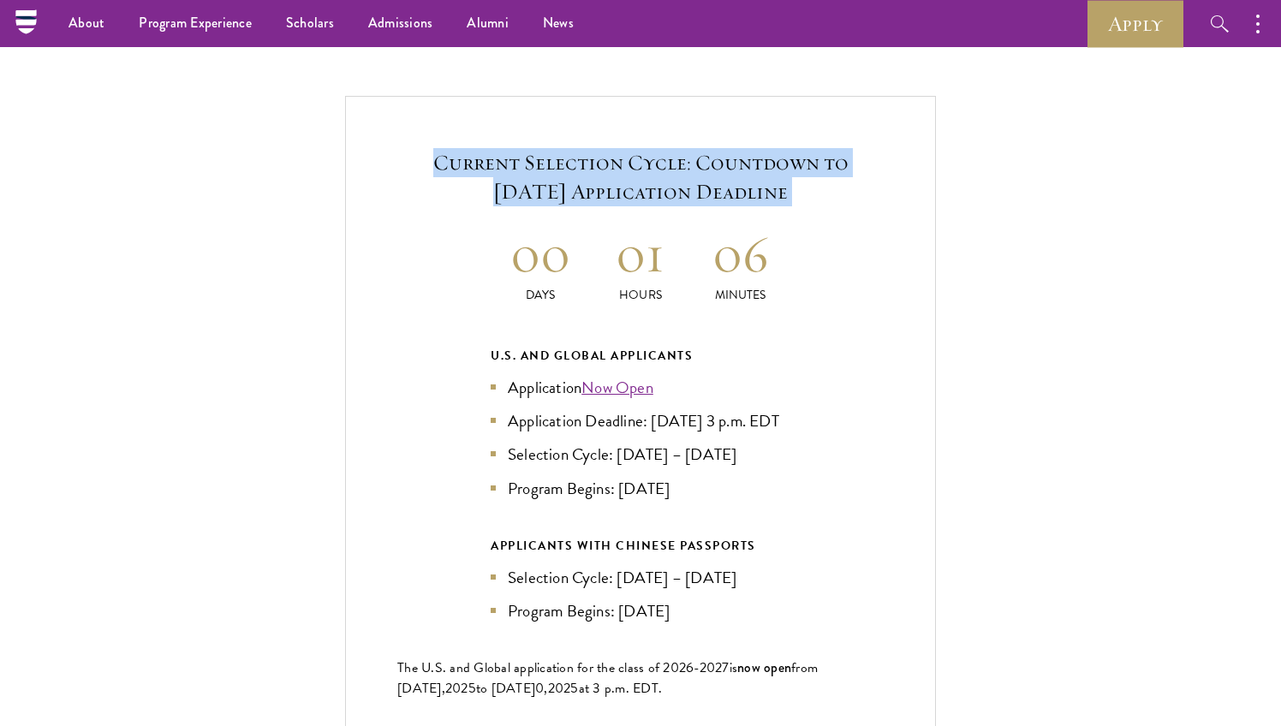
click at [546, 151] on h5 "Current Selection Cycle: Countdown to [DATE] Application Deadline" at bounding box center [640, 177] width 486 height 58
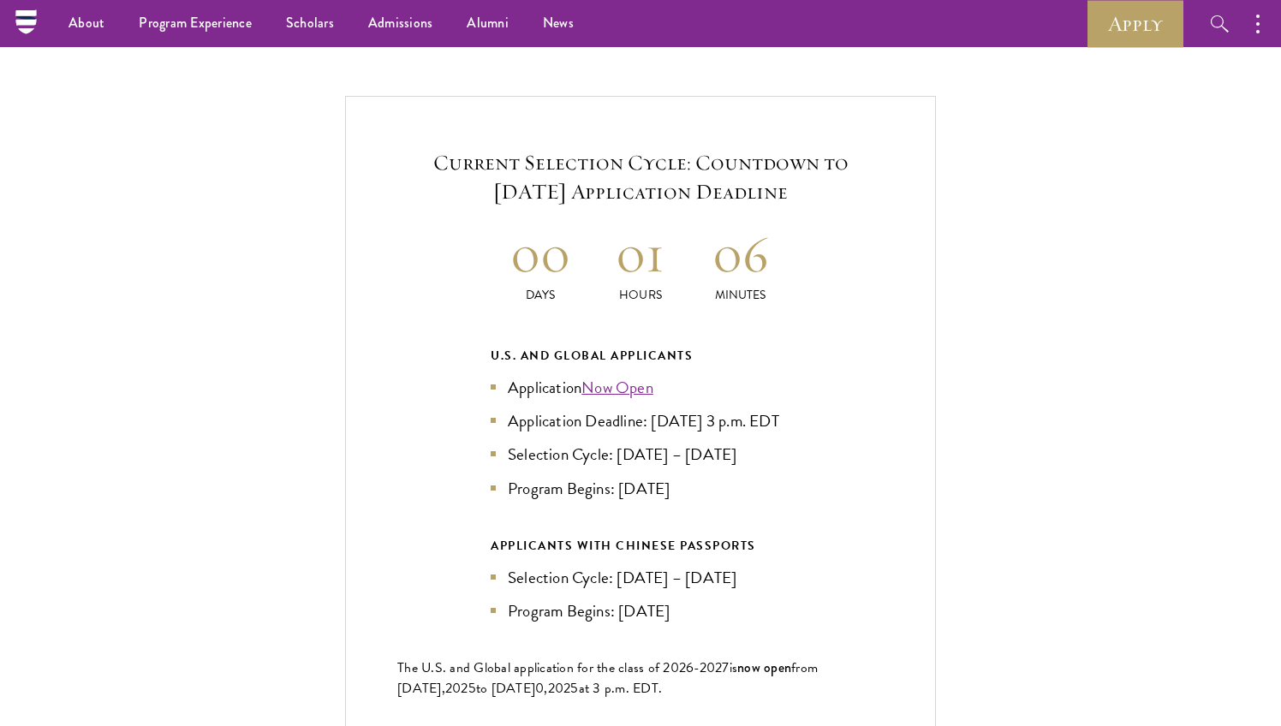
click at [546, 151] on h5 "Current Selection Cycle: Countdown to [DATE] Application Deadline" at bounding box center [640, 177] width 486 height 58
click at [739, 238] on h2 "06" at bounding box center [740, 254] width 100 height 64
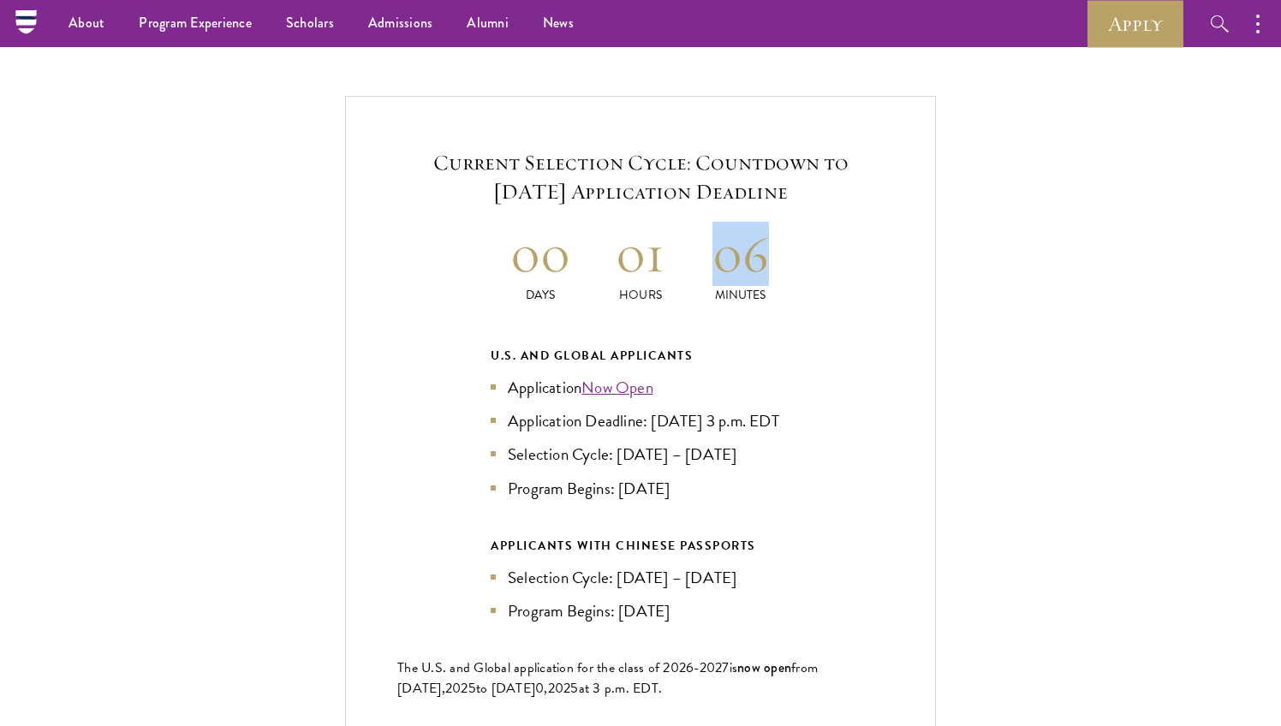
click at [739, 238] on h2 "06" at bounding box center [740, 254] width 100 height 64
click at [738, 408] on li "Application Deadline: [DATE] 3 p.m. EDT" at bounding box center [641, 420] width 300 height 25
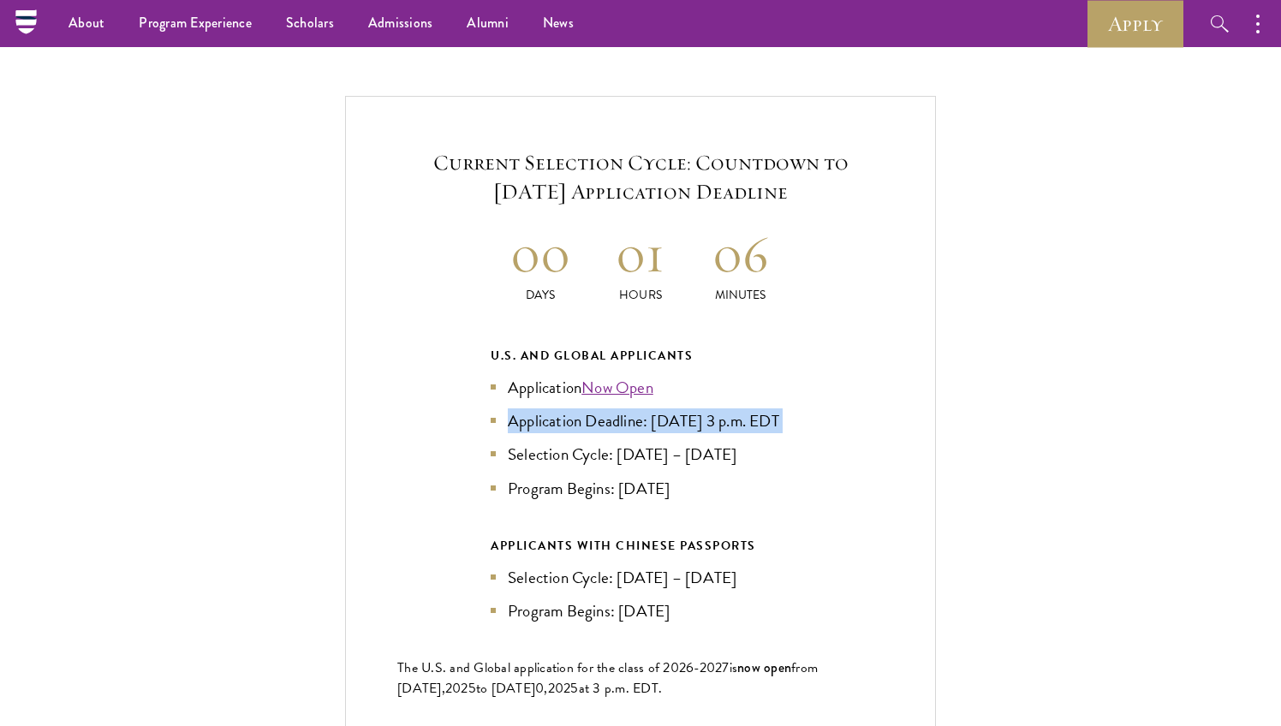
click at [678, 463] on li "Selection Cycle: [DATE] – [DATE]" at bounding box center [641, 454] width 300 height 25
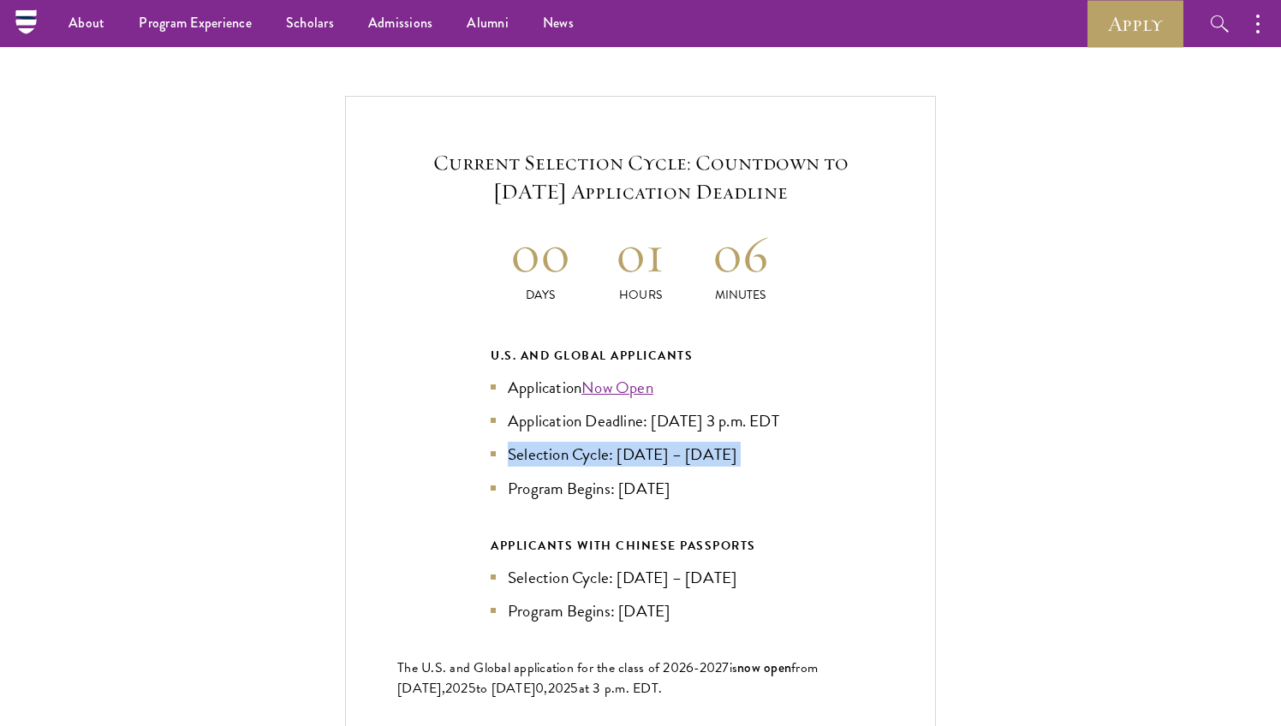
click at [654, 488] on li "Program Begins: [DATE]" at bounding box center [641, 488] width 300 height 25
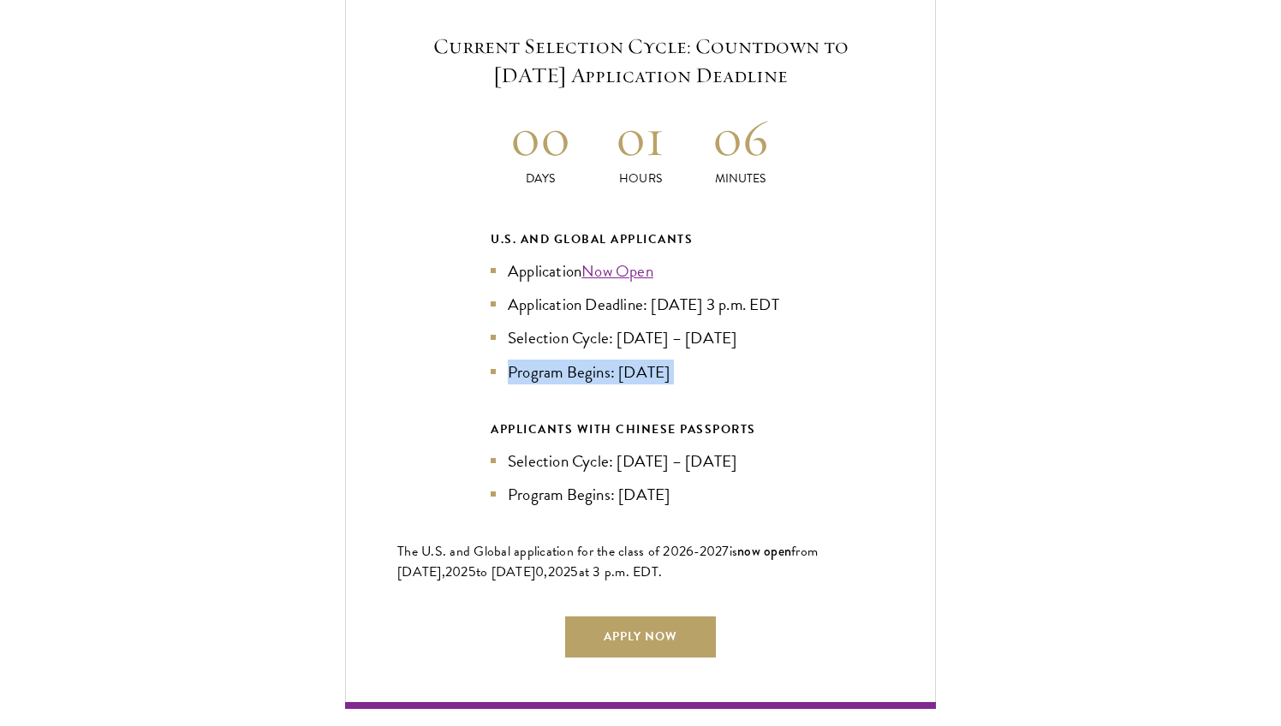
scroll to position [3736, 0]
click at [643, 459] on li "Selection Cycle: [DATE] – [DATE]" at bounding box center [641, 461] width 300 height 25
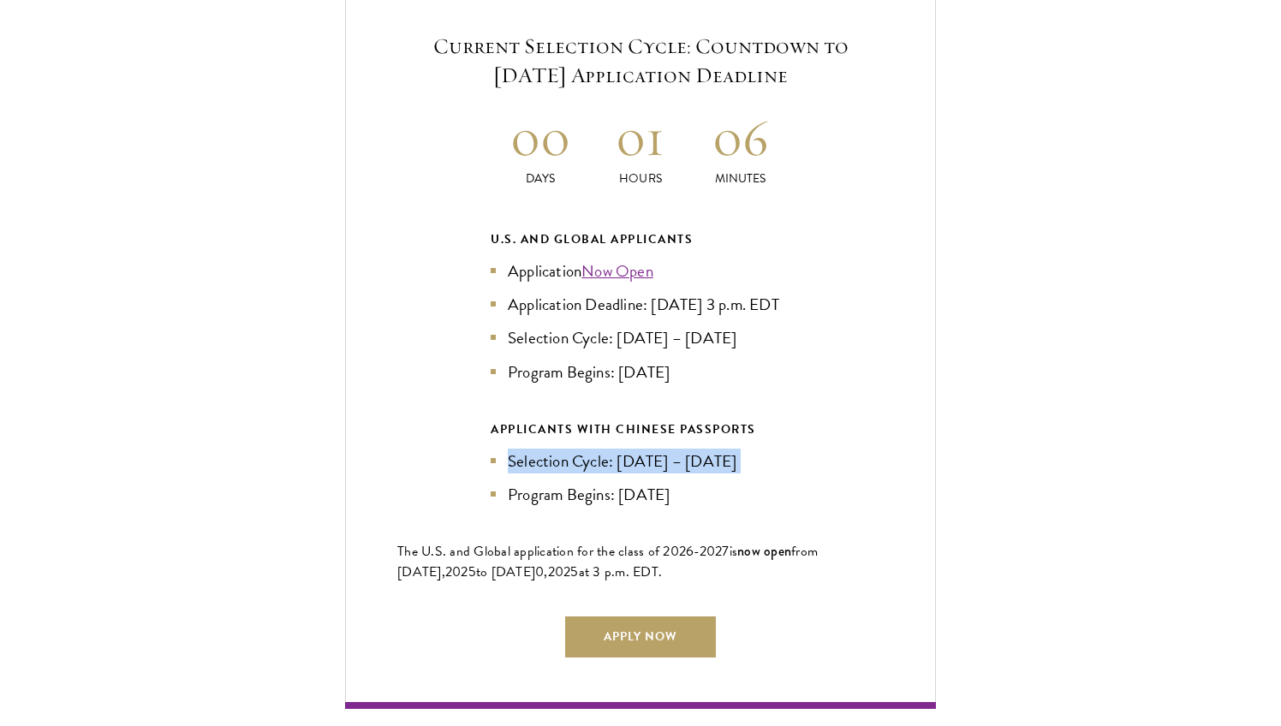
click at [647, 495] on li "Program Begins: [DATE]" at bounding box center [641, 494] width 300 height 25
click at [730, 128] on h2 "06" at bounding box center [740, 137] width 100 height 64
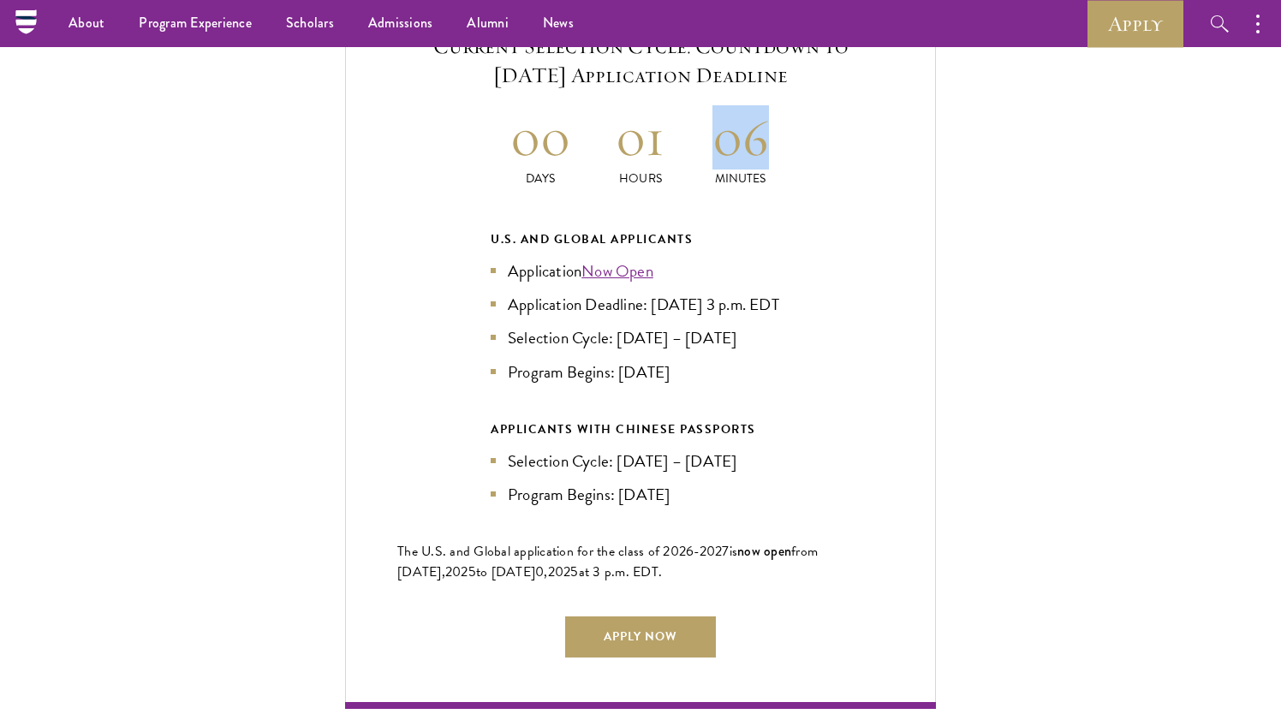
scroll to position [3653, 0]
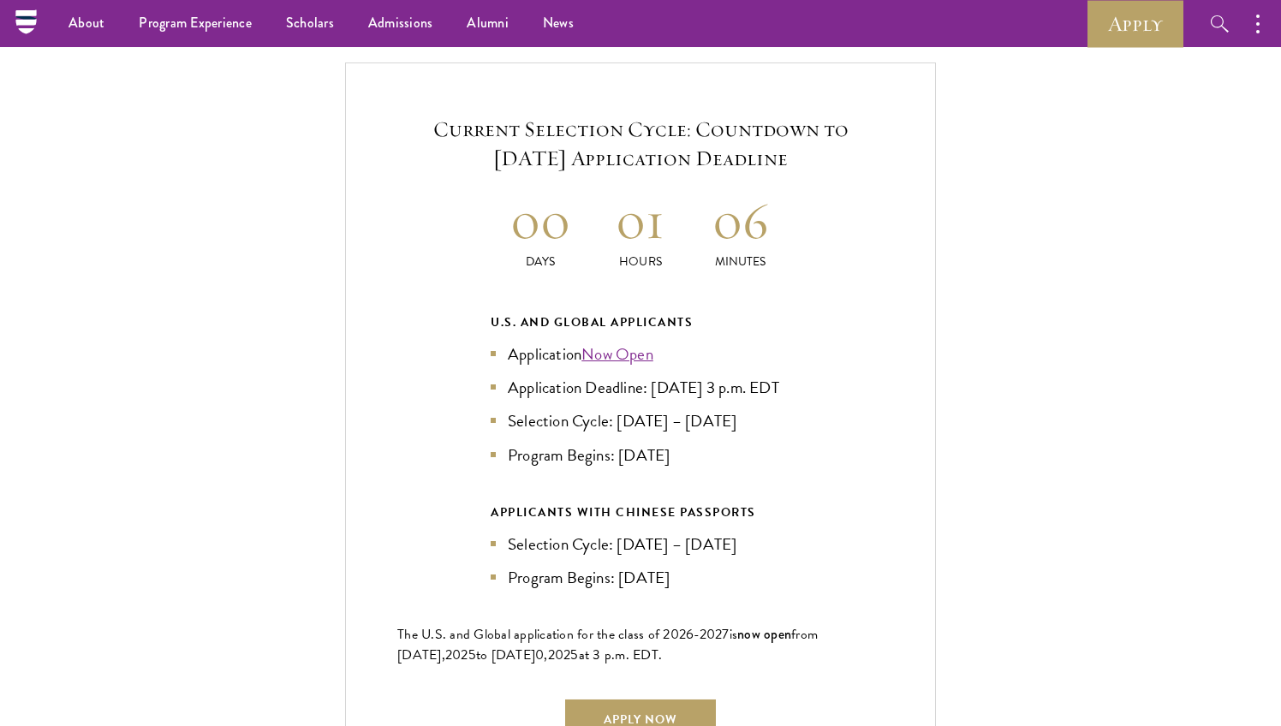
click at [652, 122] on h5 "Current Selection Cycle: Countdown to [DATE] Application Deadline" at bounding box center [640, 144] width 486 height 58
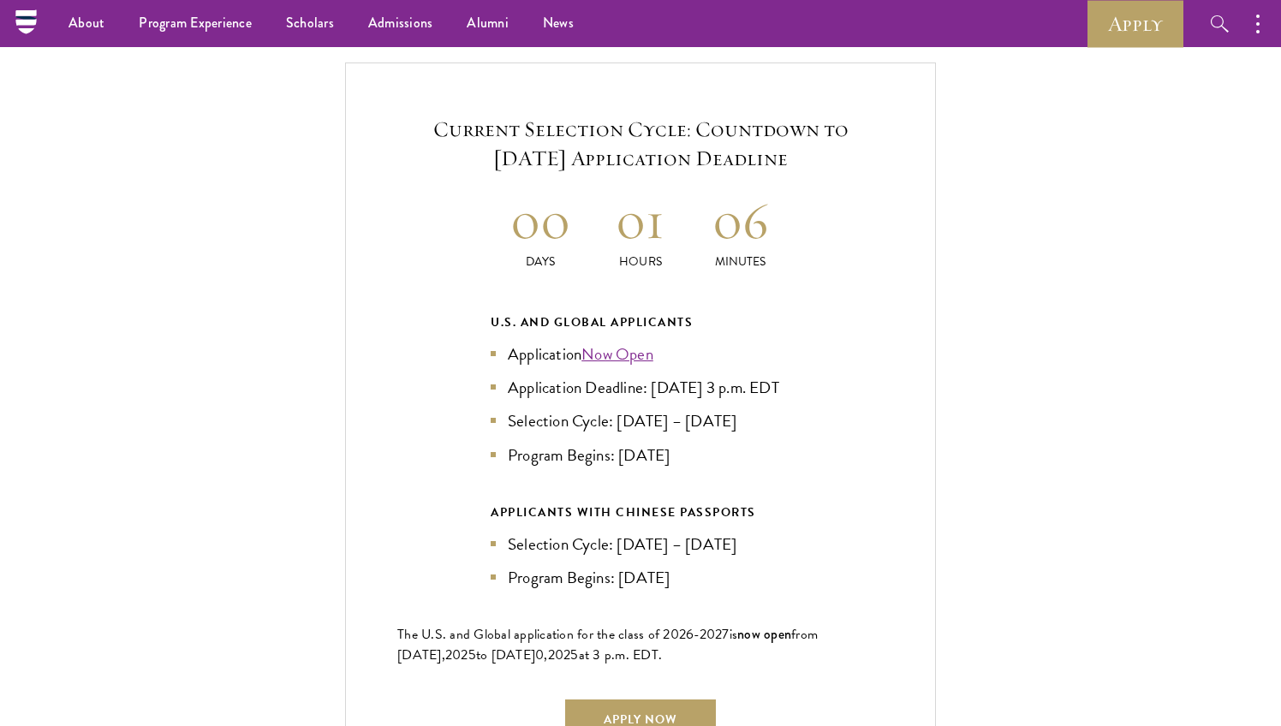
click at [641, 115] on h5 "Current Selection Cycle: Countdown to [DATE] Application Deadline" at bounding box center [640, 144] width 486 height 58
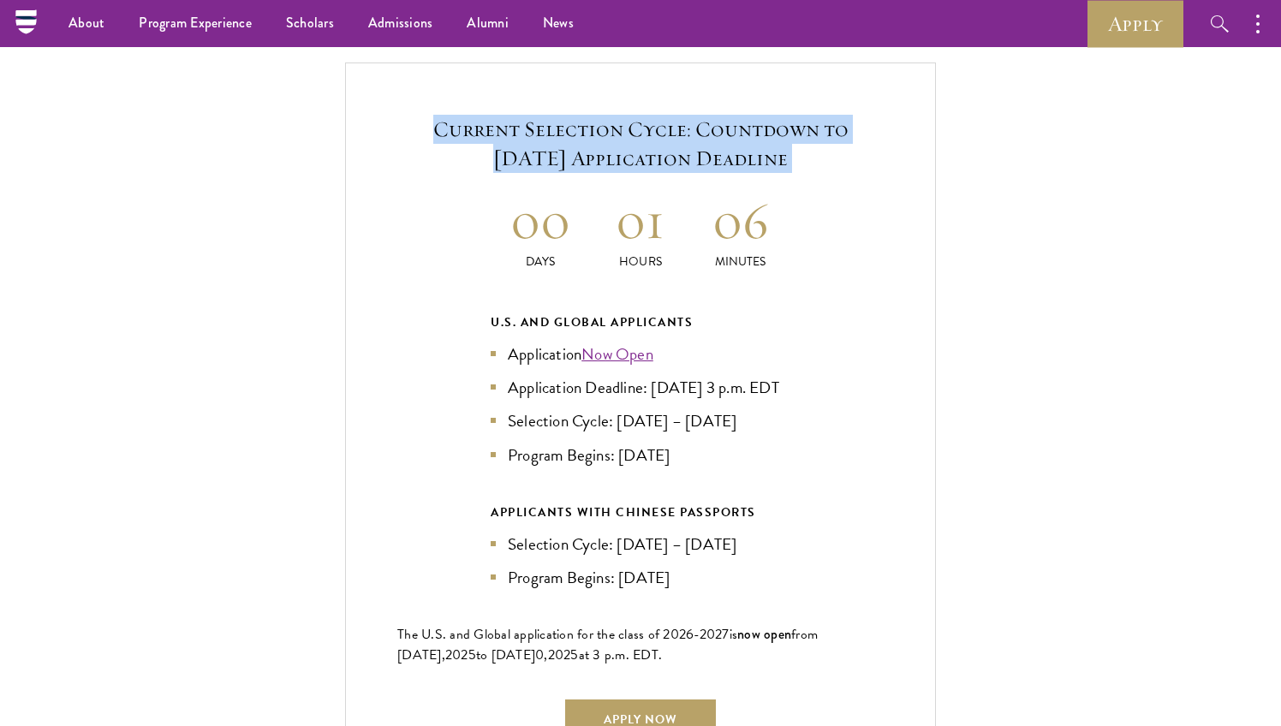
click at [641, 115] on h5 "Current Selection Cycle: Countdown to [DATE] Application Deadline" at bounding box center [640, 144] width 486 height 58
click at [649, 118] on h5 "Current Selection Cycle: Countdown to [DATE] Application Deadline" at bounding box center [640, 144] width 486 height 58
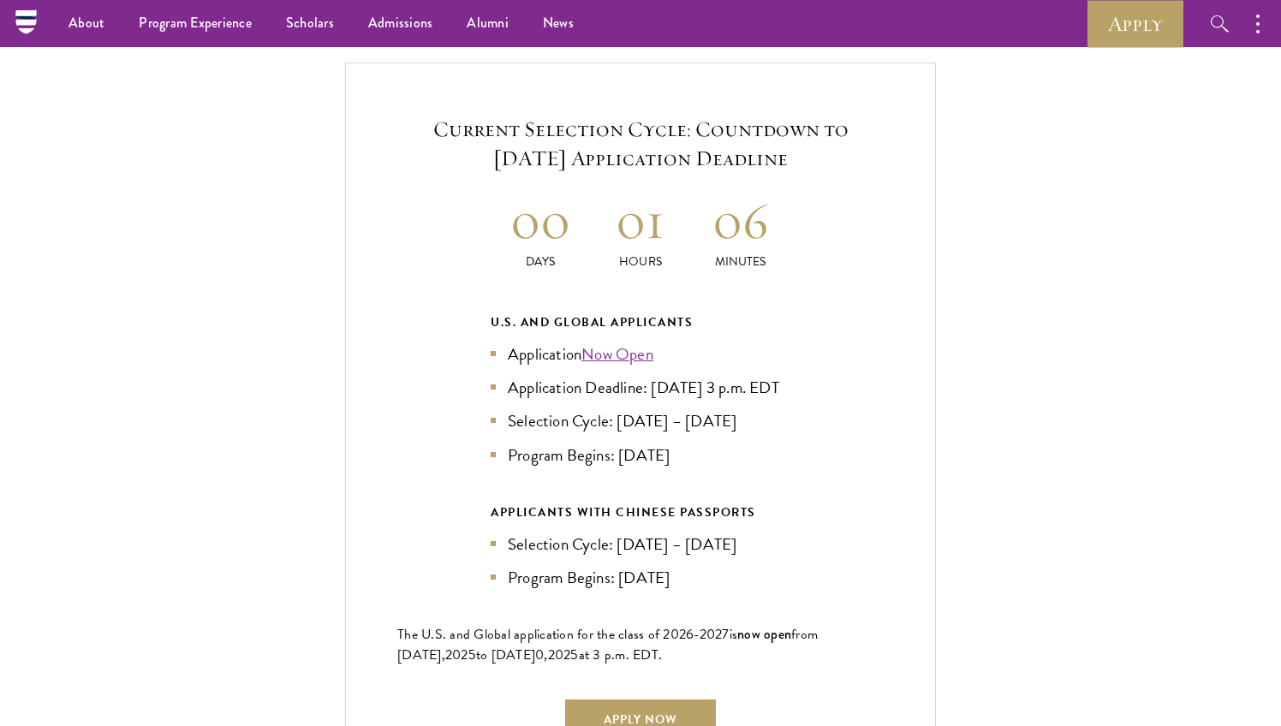
click at [649, 118] on h5 "Current Selection Cycle: Countdown to [DATE] Application Deadline" at bounding box center [640, 144] width 486 height 58
click at [524, 188] on h2 "00" at bounding box center [541, 220] width 100 height 64
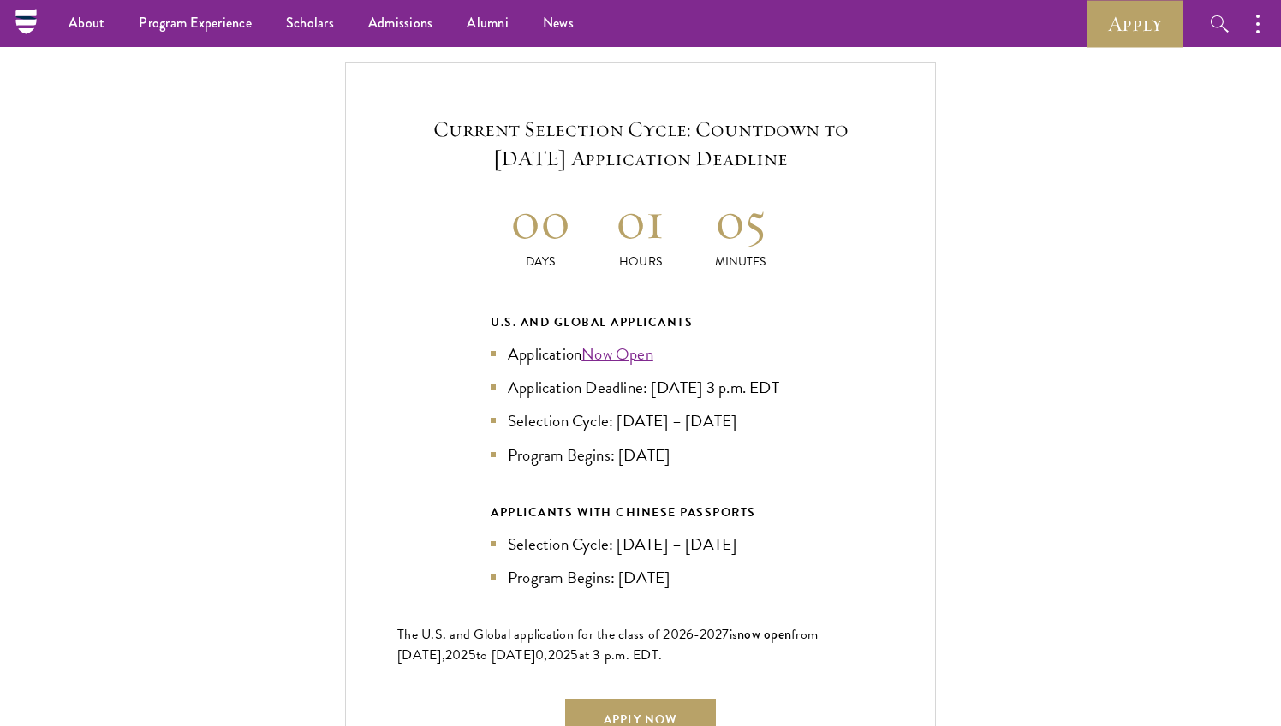
click at [499, 196] on h2 "00" at bounding box center [541, 220] width 100 height 64
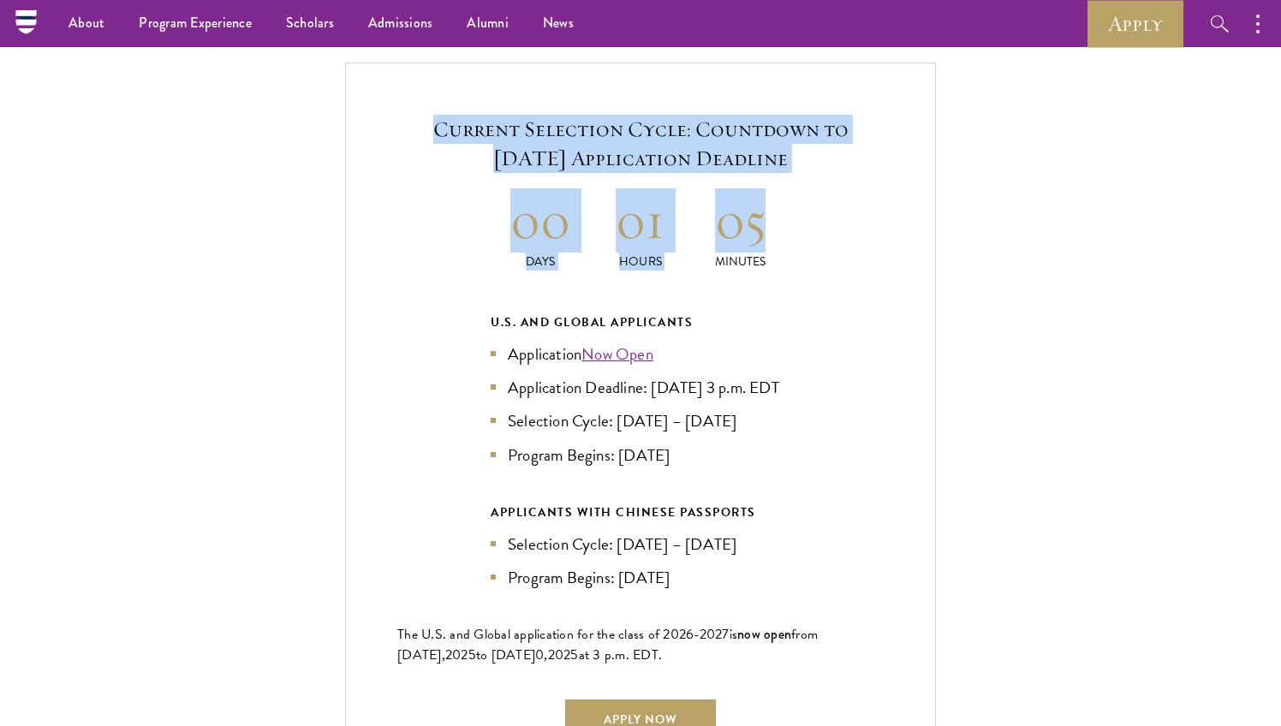
drag, startPoint x: 406, startPoint y: 107, endPoint x: 796, endPoint y: 202, distance: 401.9
click at [796, 202] on div "Current Selection Cycle: Countdown to [DATE] Application Deadline 00 Days 01 Ho…" at bounding box center [640, 427] width 591 height 729
click at [627, 277] on div "Current Selection Cycle: Countdown to [DATE] Application Deadline 00 Days 01 Ho…" at bounding box center [640, 427] width 591 height 729
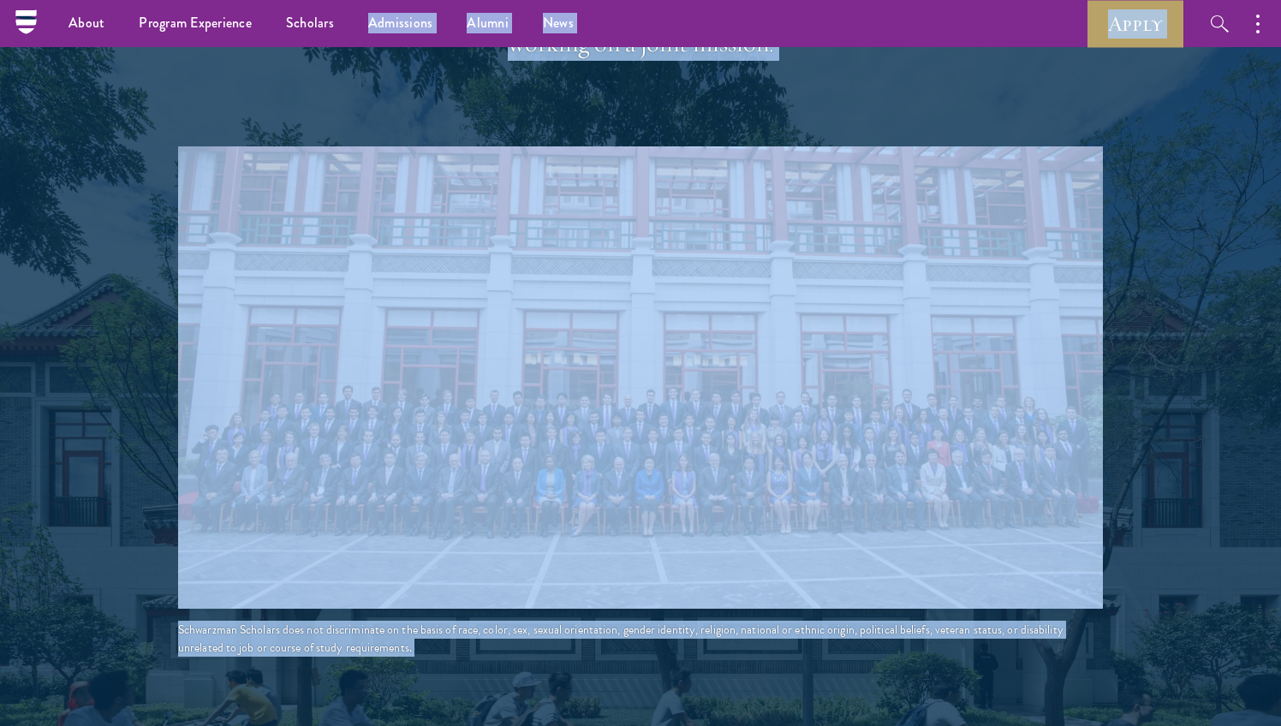
scroll to position [2835, 0]
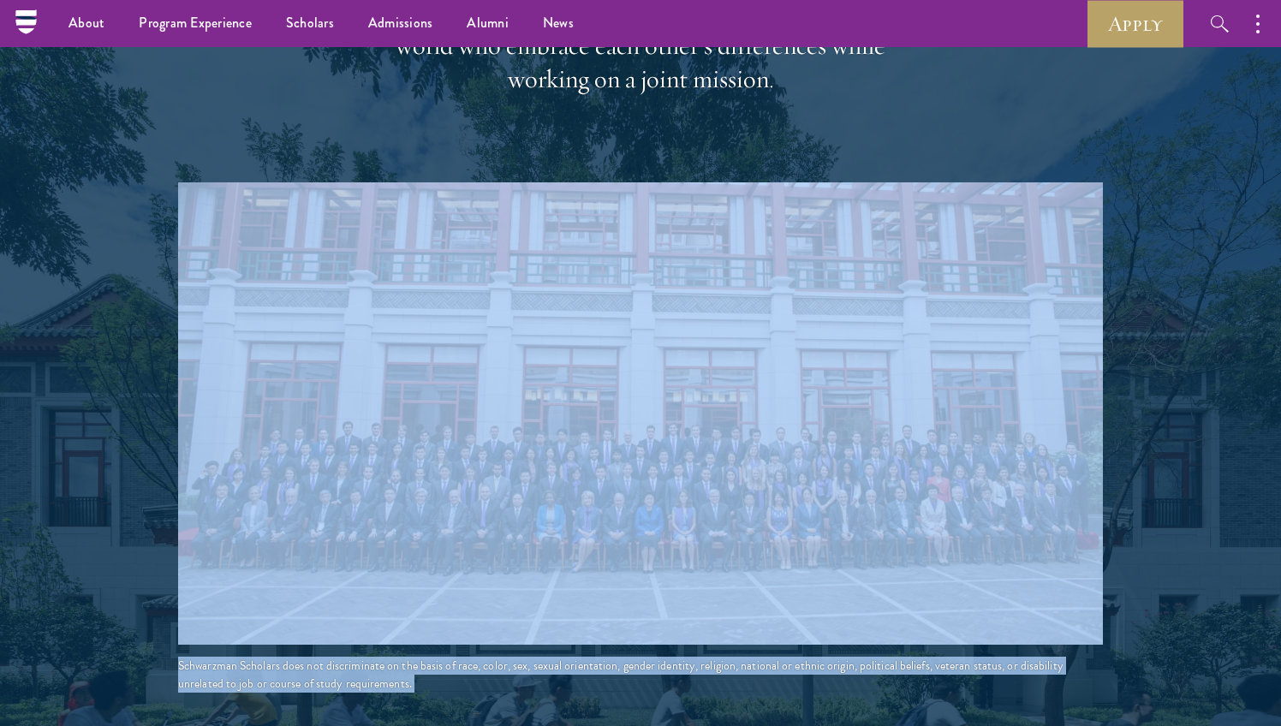
drag, startPoint x: 763, startPoint y: 203, endPoint x: 402, endPoint y: 133, distance: 367.3
click at [1162, 414] on div at bounding box center [640, 72] width 1281 height 1411
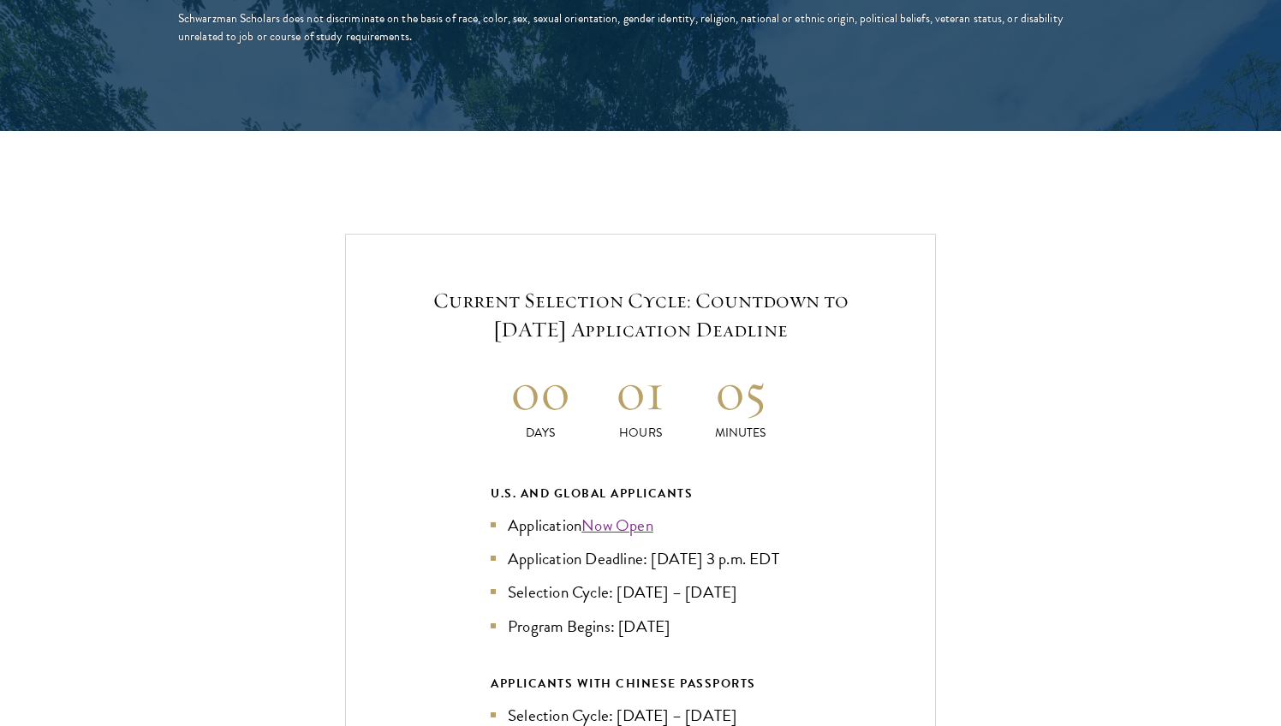
scroll to position [3483, 0]
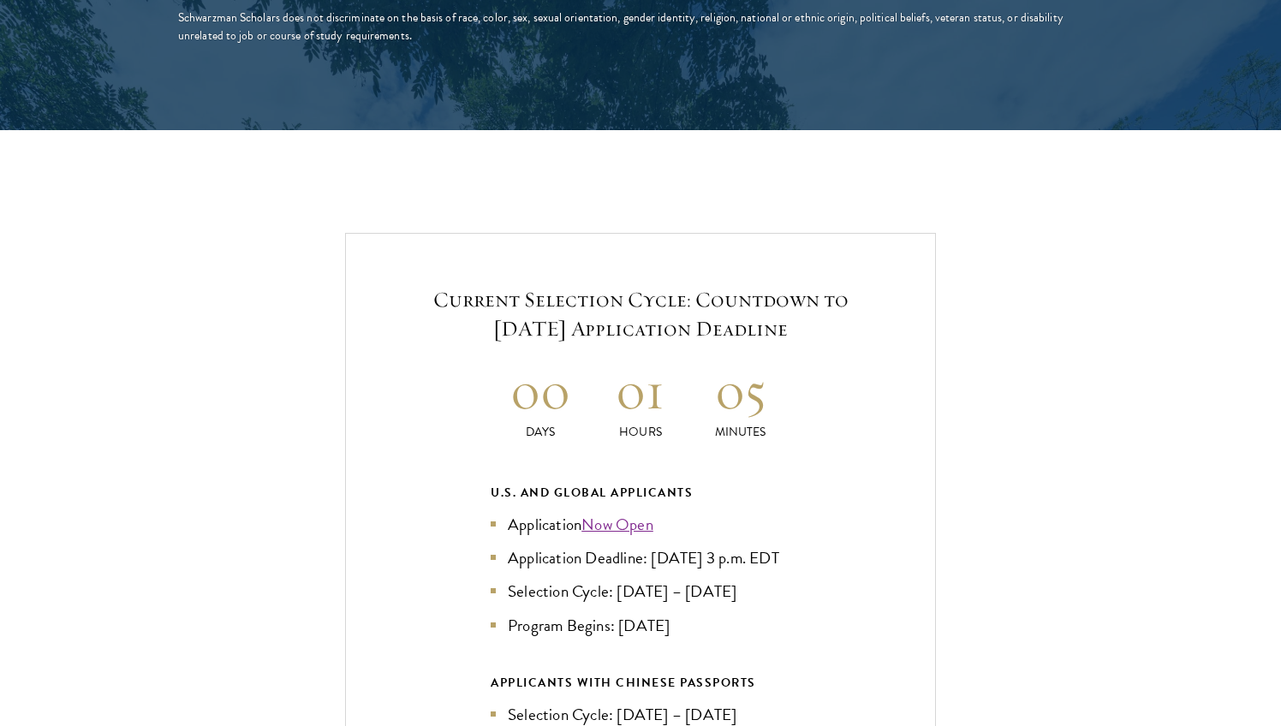
click at [758, 382] on h2 "05" at bounding box center [740, 391] width 100 height 64
click at [634, 368] on h2 "01" at bounding box center [641, 391] width 100 height 64
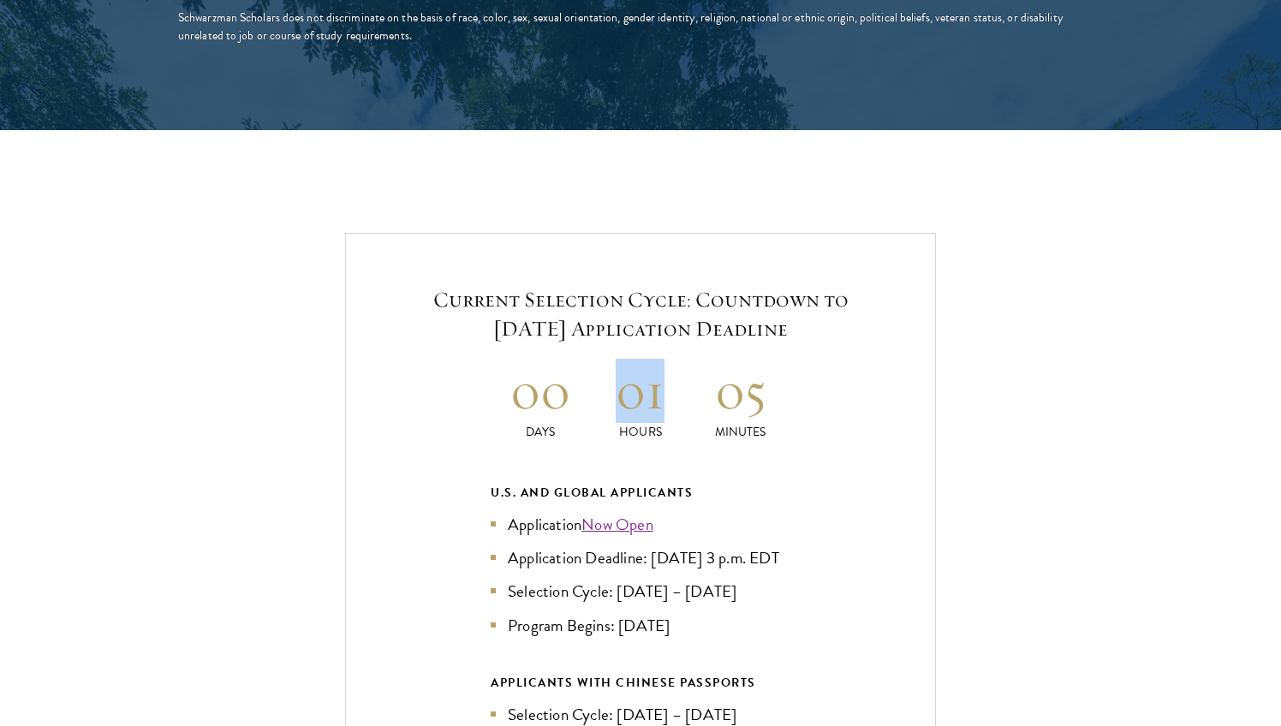
click at [634, 368] on h2 "01" at bounding box center [641, 391] width 100 height 64
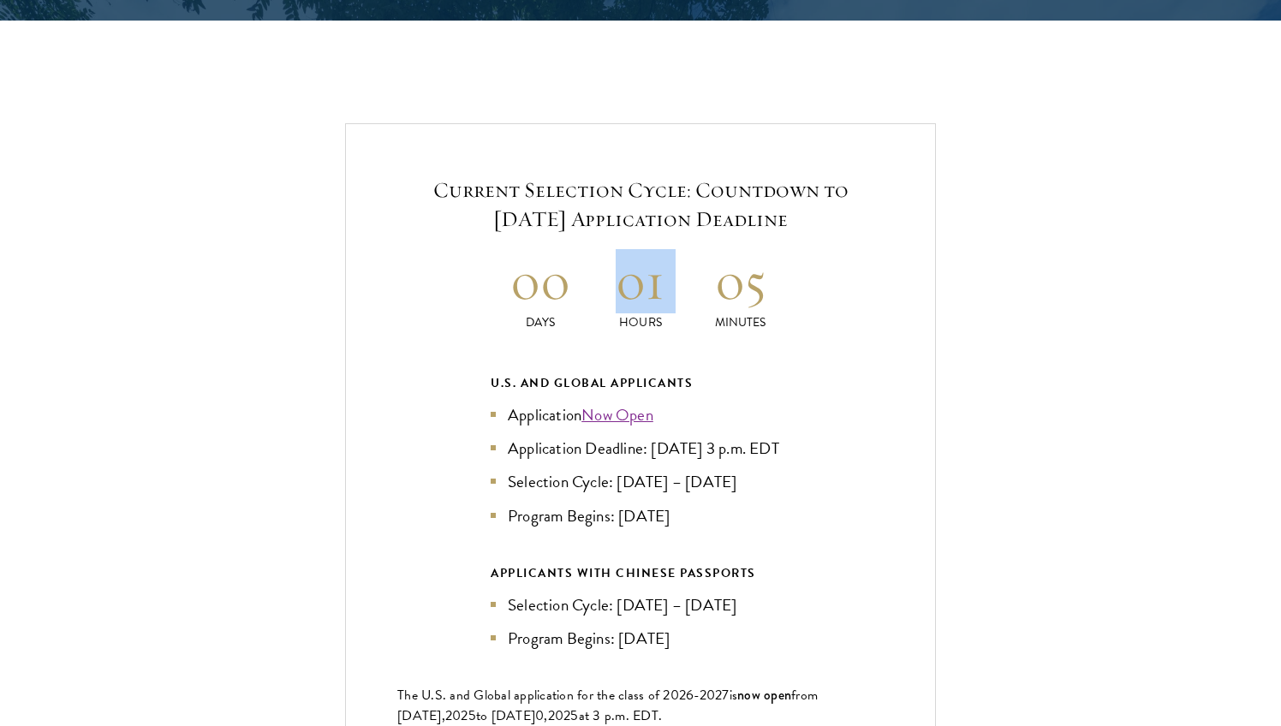
scroll to position [3593, 0]
click at [732, 249] on h2 "05" at bounding box center [740, 281] width 100 height 64
click at [677, 192] on h5 "Current Selection Cycle: Countdown to [DATE] Application Deadline" at bounding box center [640, 205] width 486 height 58
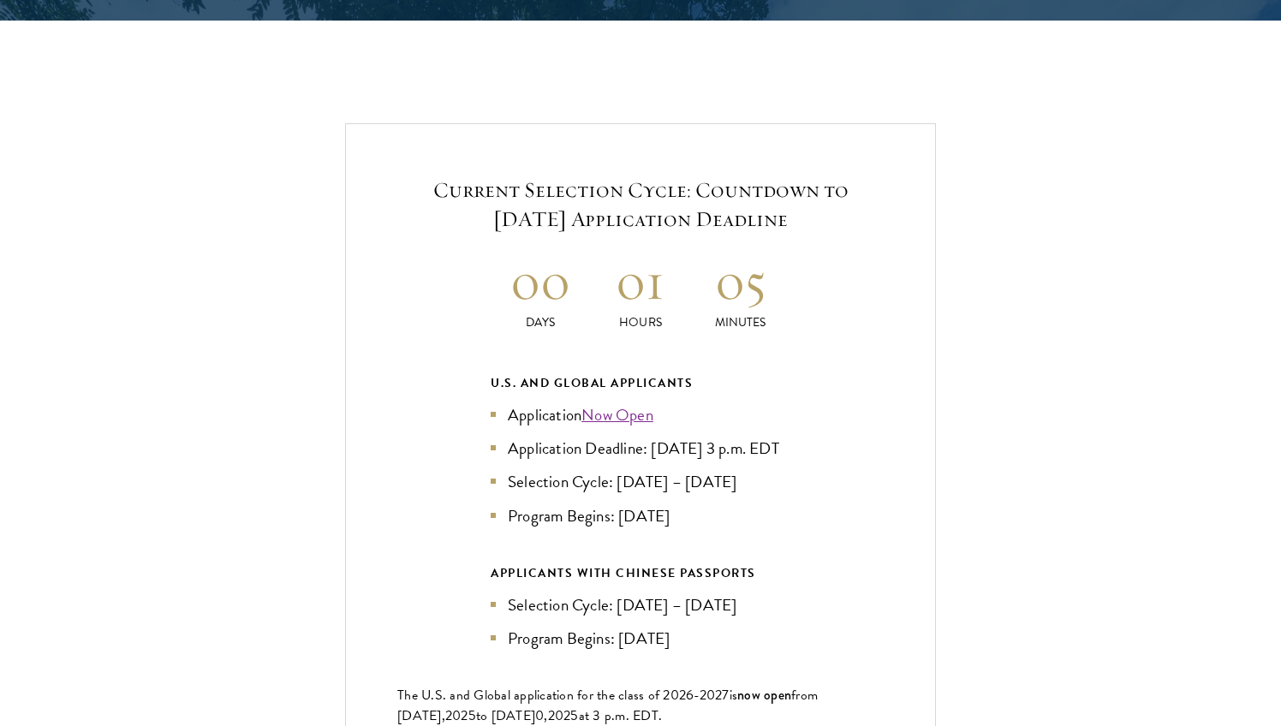
click at [677, 192] on h5 "Current Selection Cycle: Countdown to [DATE] Application Deadline" at bounding box center [640, 205] width 486 height 58
click at [604, 255] on h2 "01" at bounding box center [641, 281] width 100 height 64
click at [646, 256] on h2 "01" at bounding box center [641, 281] width 100 height 64
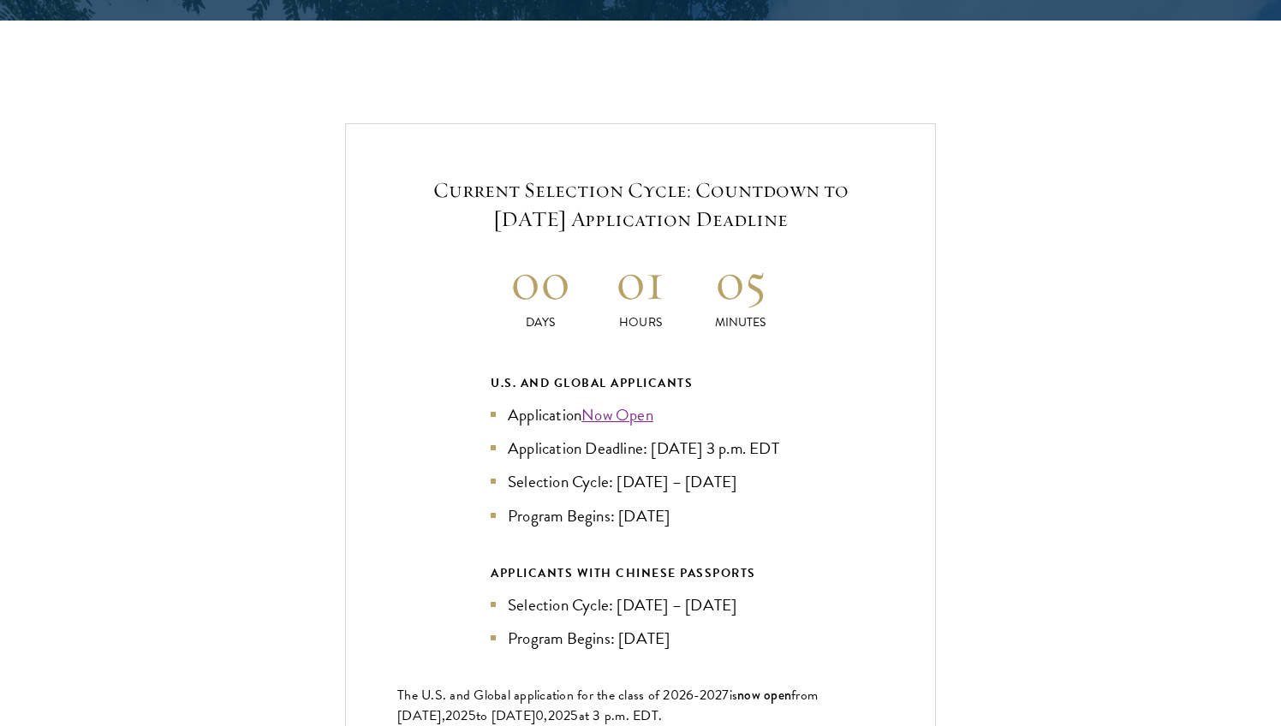
click at [739, 267] on h2 "05" at bounding box center [740, 281] width 100 height 64
click at [752, 252] on h2 "02" at bounding box center [740, 281] width 100 height 64
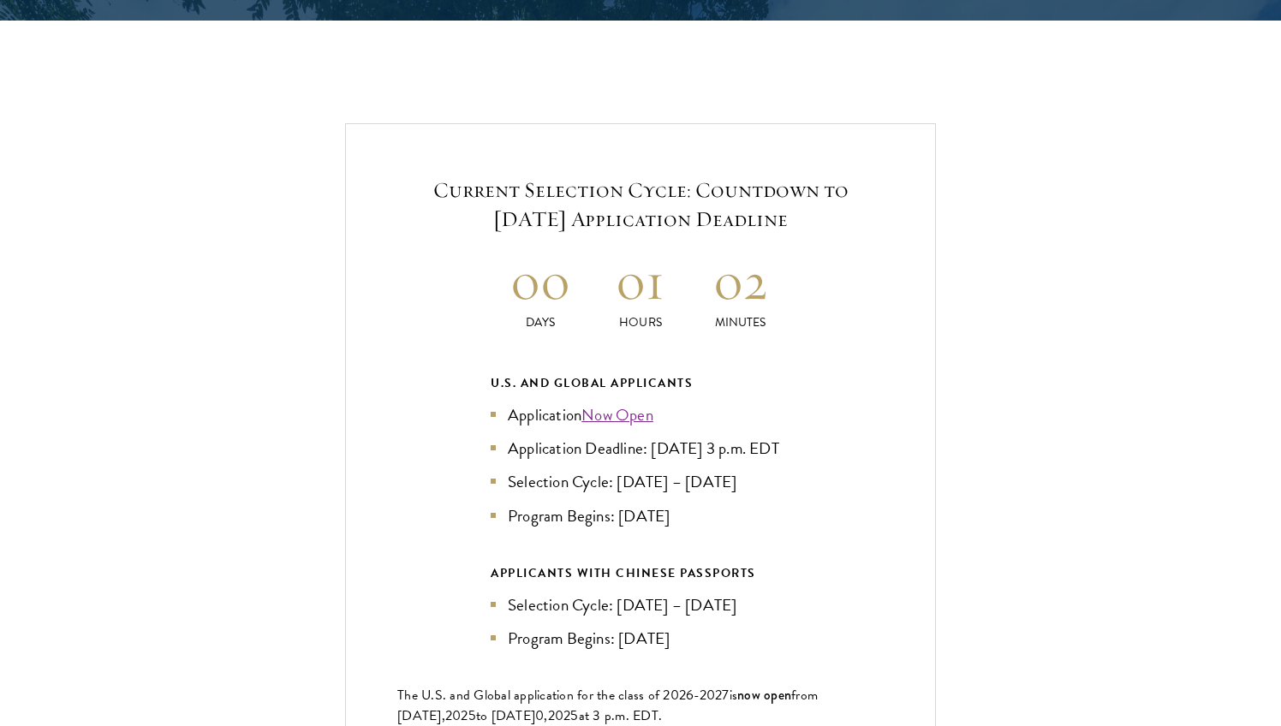
click at [631, 265] on h2 "01" at bounding box center [641, 281] width 100 height 64
click at [652, 206] on h5 "Current Selection Cycle: Countdown to [DATE] Application Deadline" at bounding box center [640, 205] width 486 height 58
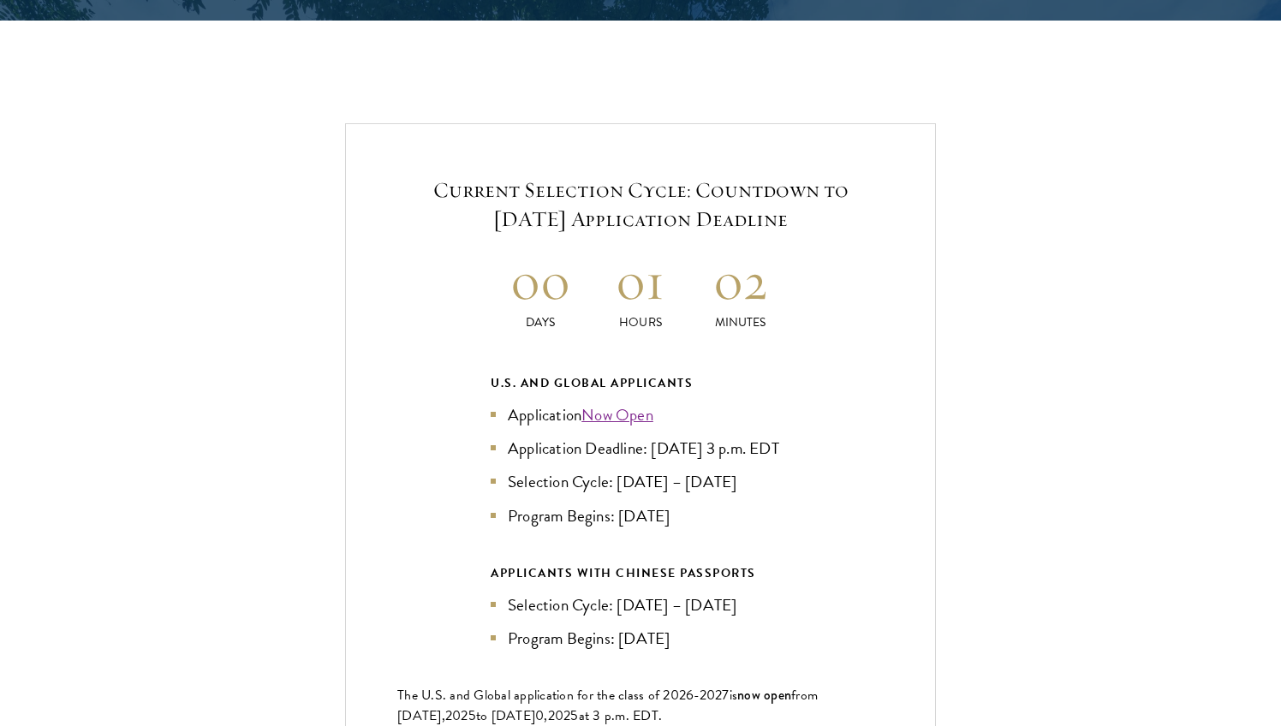
click at [652, 206] on h5 "Current Selection Cycle: Countdown to [DATE] Application Deadline" at bounding box center [640, 205] width 486 height 58
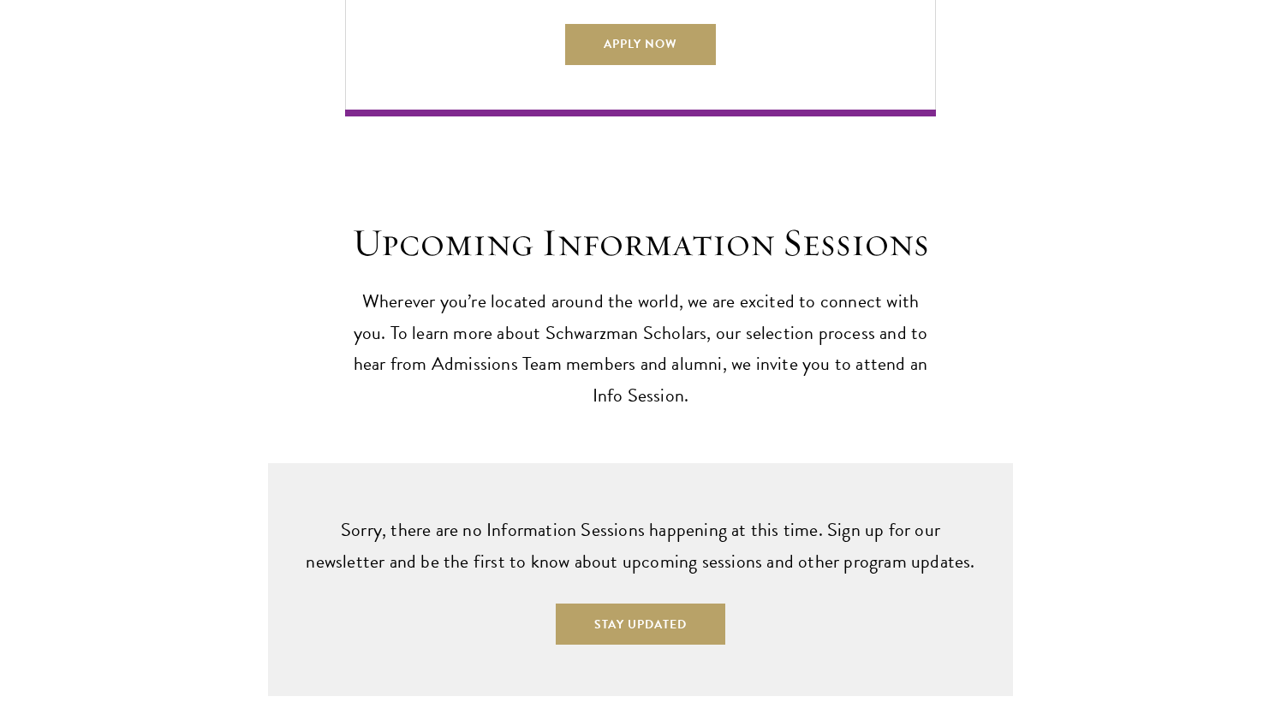
scroll to position [4343, 0]
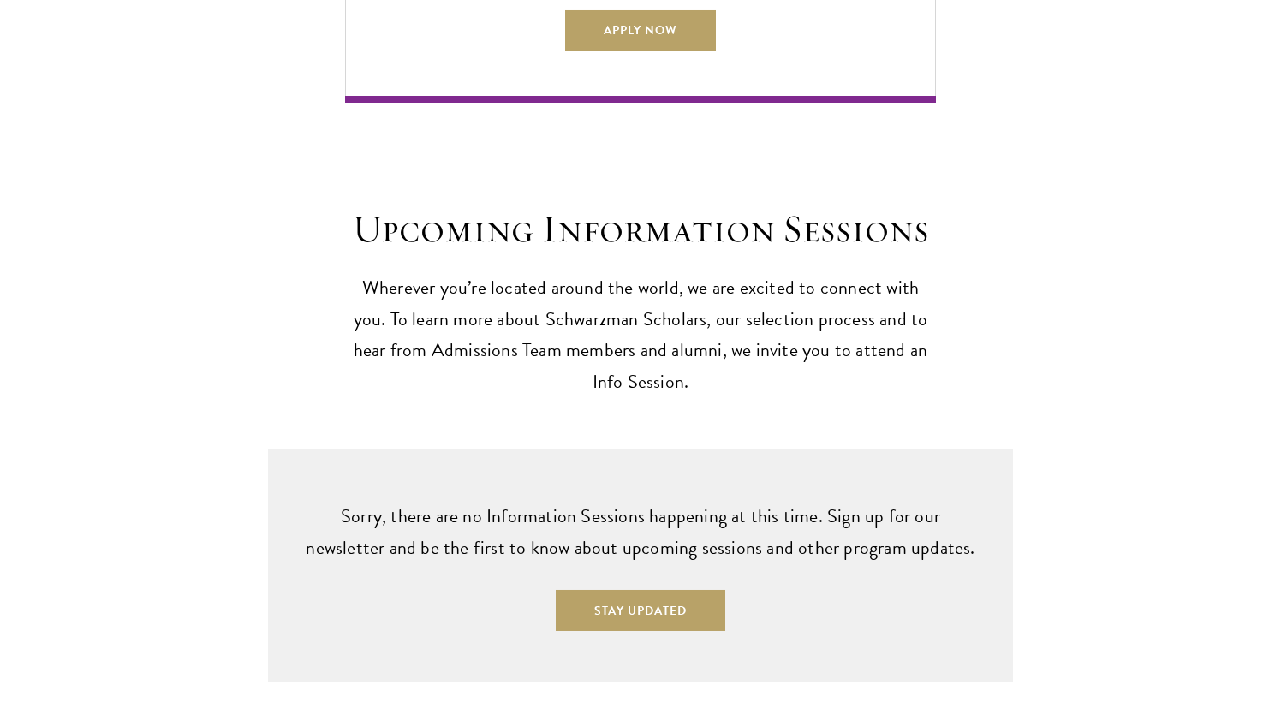
click at [671, 287] on p "Wherever you’re located around the world, we are excited to connect with you. T…" at bounding box center [640, 335] width 591 height 127
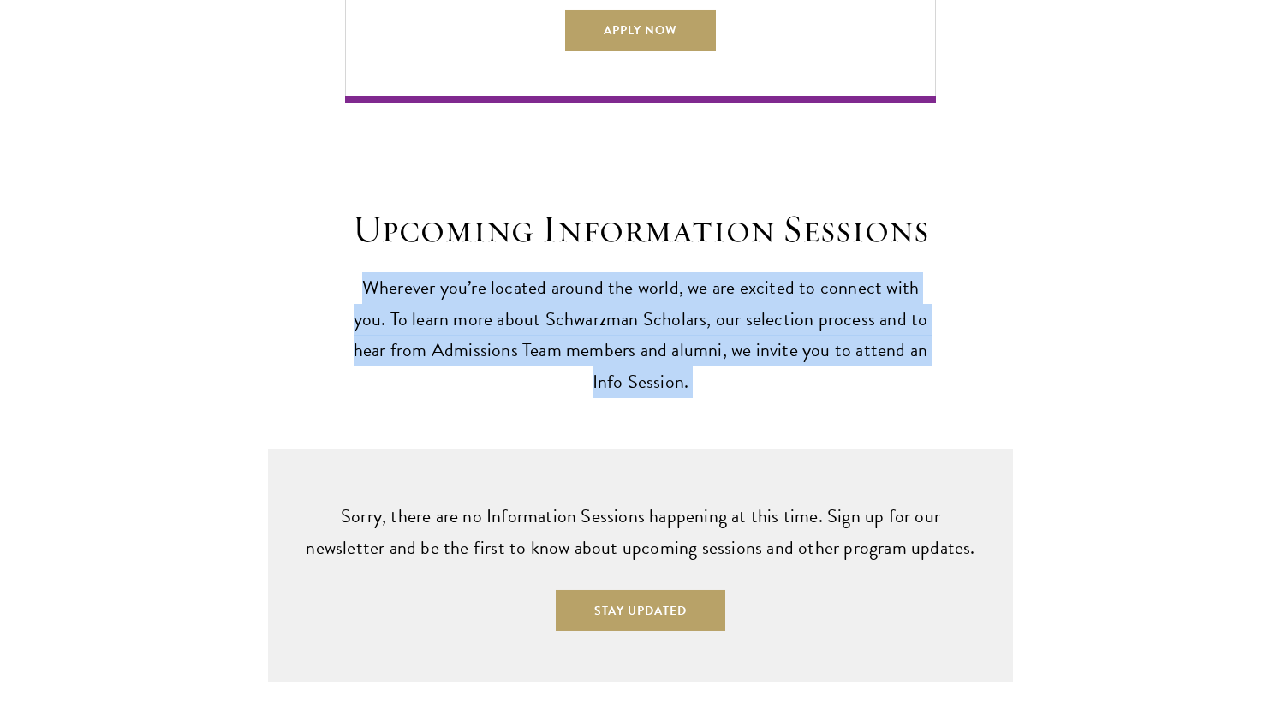
click at [671, 287] on p "Wherever you’re located around the world, we are excited to connect with you. T…" at bounding box center [640, 335] width 591 height 127
click at [695, 450] on div "Sorry, there are no Information Sessions happening at this time. Sign up for ou…" at bounding box center [640, 566] width 745 height 233
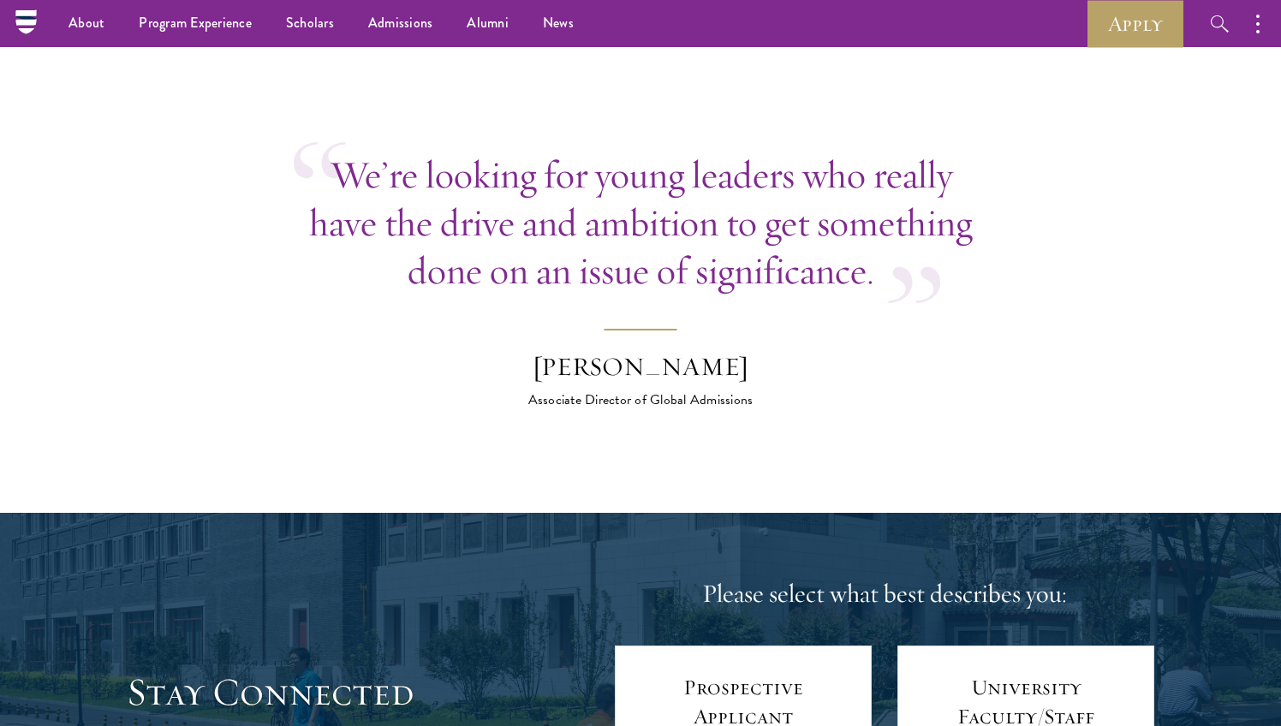
scroll to position [6520, 0]
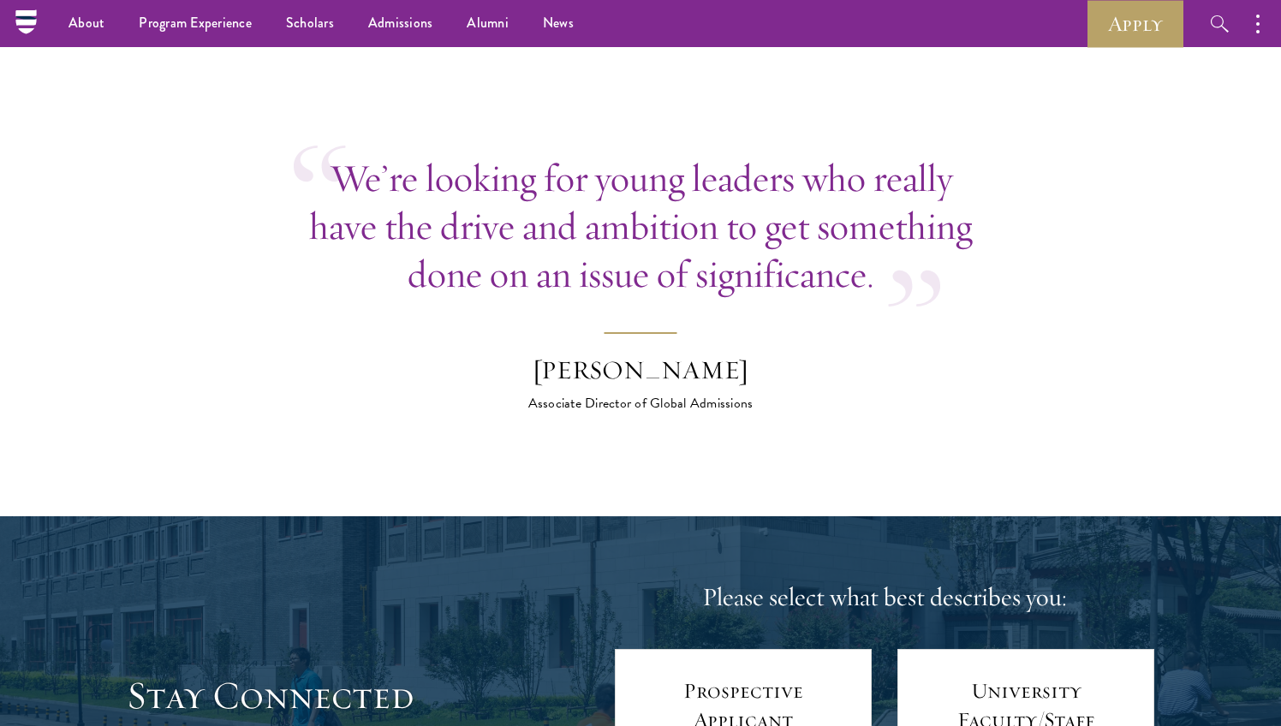
click at [691, 219] on p "We’re looking for young leaders who really have the drive and ambition to get s…" at bounding box center [641, 226] width 694 height 144
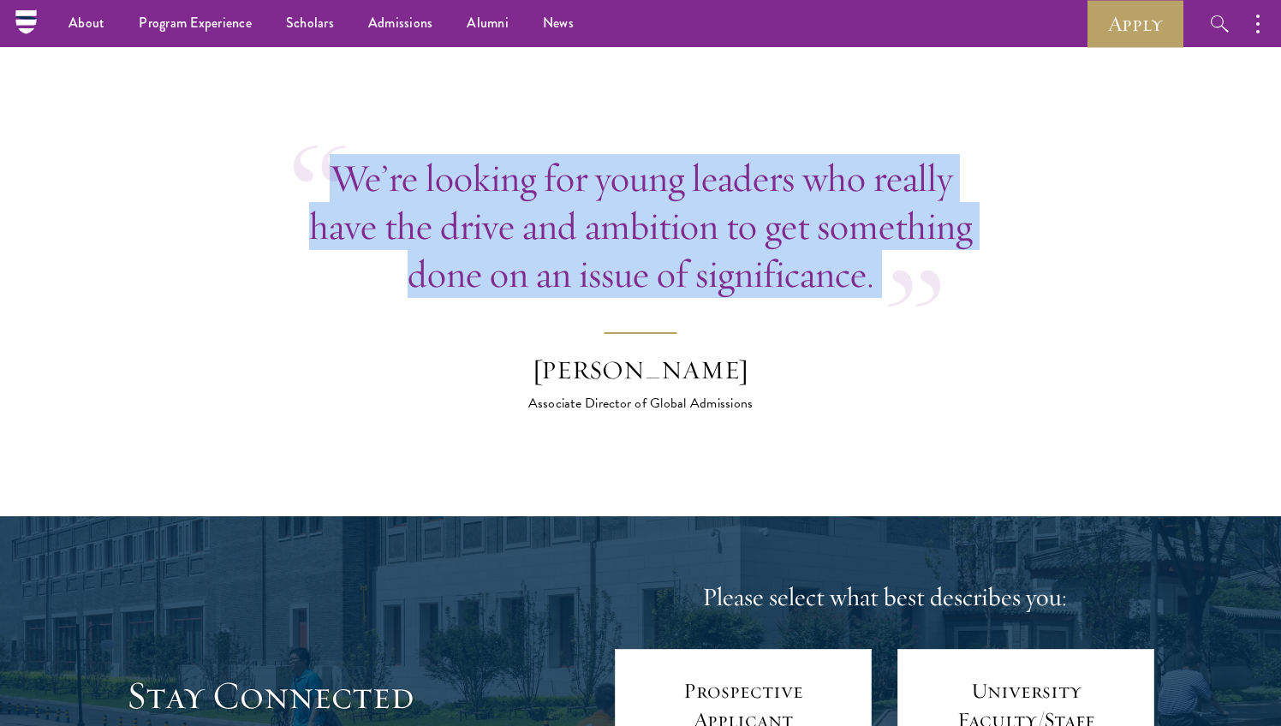
click at [691, 219] on p "We’re looking for young leaders who really have the drive and ambition to get s…" at bounding box center [641, 226] width 694 height 144
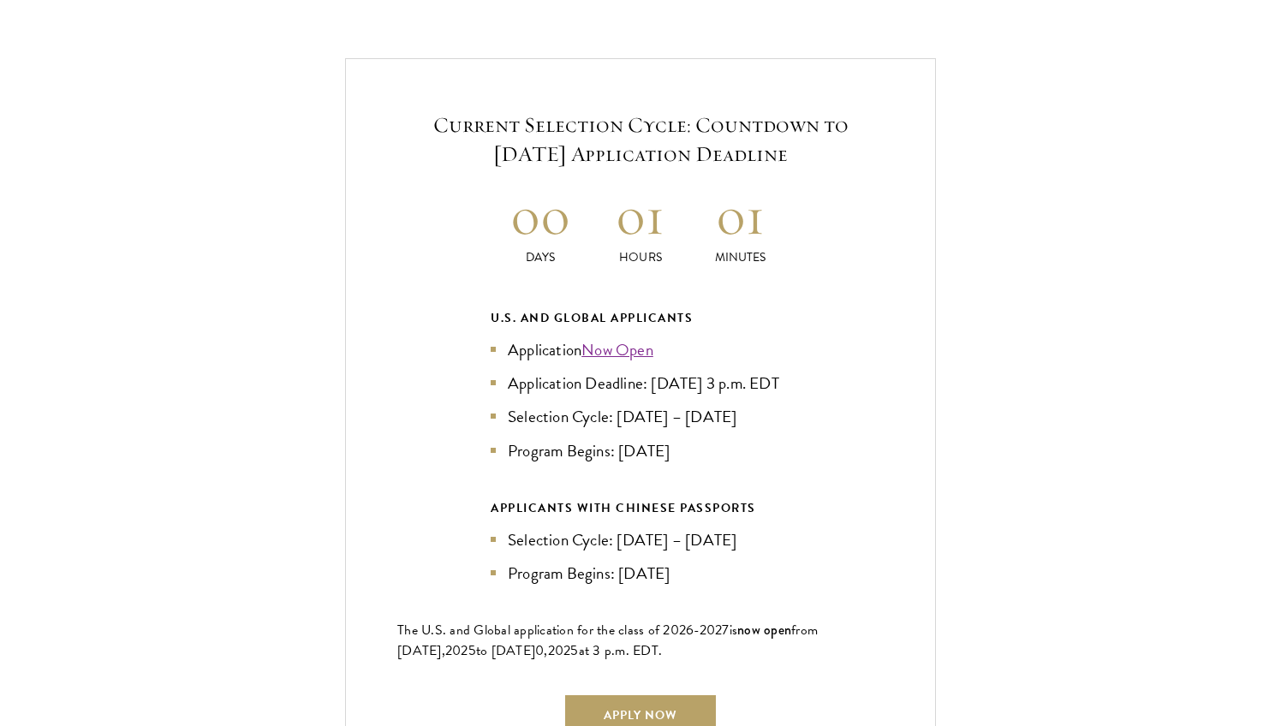
scroll to position [3670, 0]
